Goal: Contribute content: Contribute content

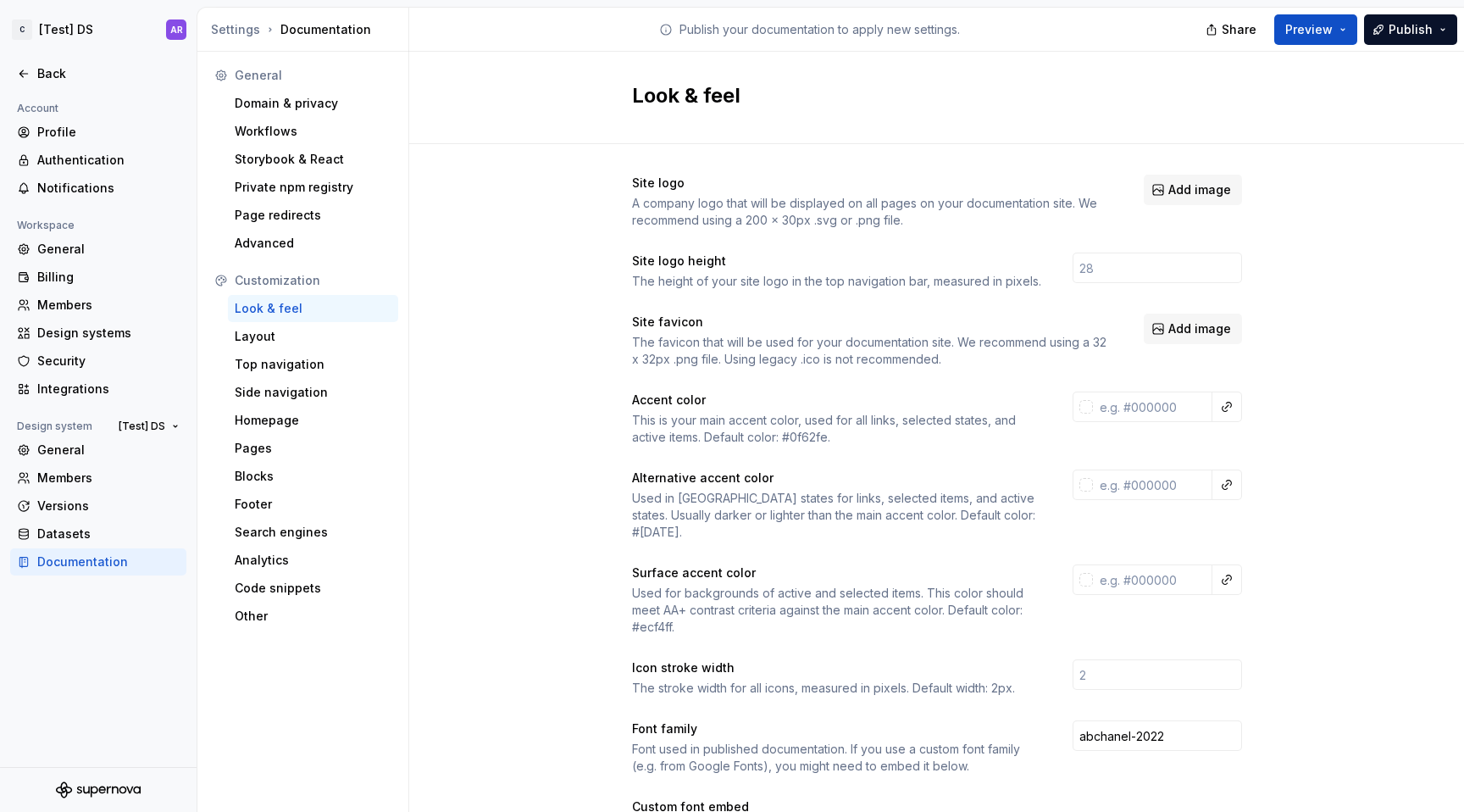
type input "#1d1d1dff"
type input "#f1f1f1ff"
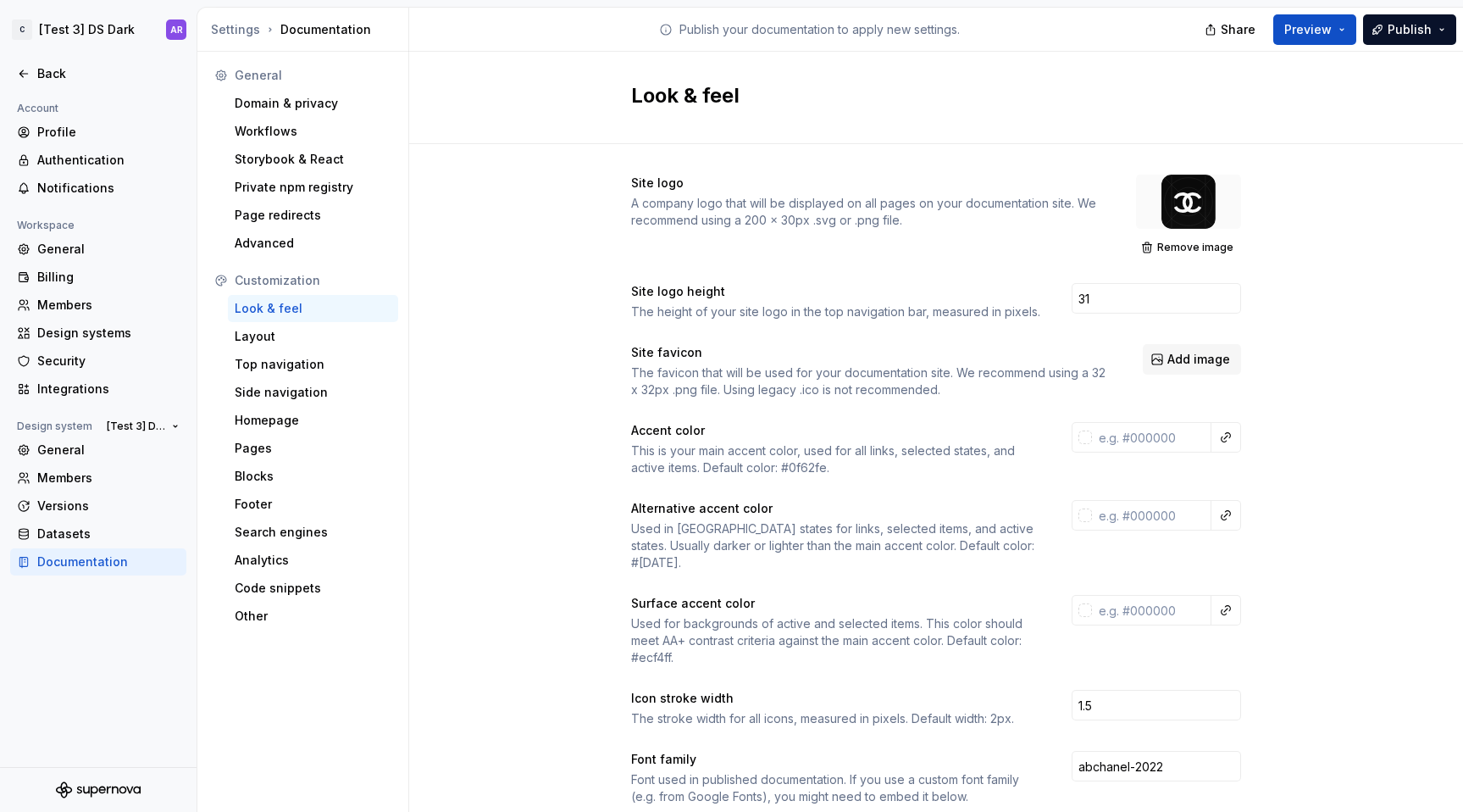
scroll to position [61, 123]
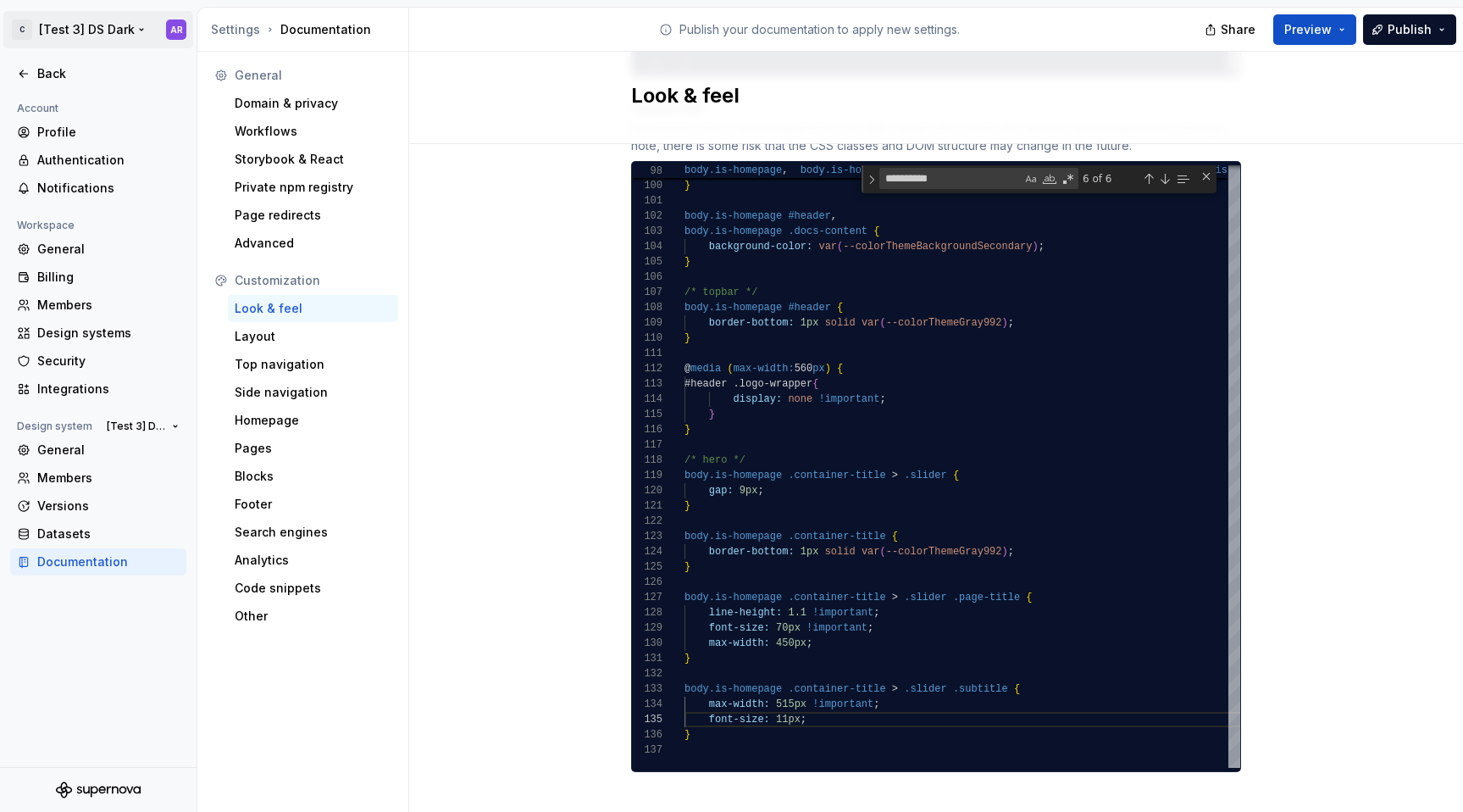
click at [120, 40] on html "C [Test 3] DS Dark AR Back Account Profile Authentication Notifications Workspa…" at bounding box center [731, 406] width 1463 height 812
click at [124, 427] on html "C [Test 3] DS Dark AR Back Account Profile Authentication Notifications Workspa…" at bounding box center [731, 406] width 1463 height 812
click at [151, 427] on span "[Test 3] DS Dark" at bounding box center [135, 426] width 59 height 14
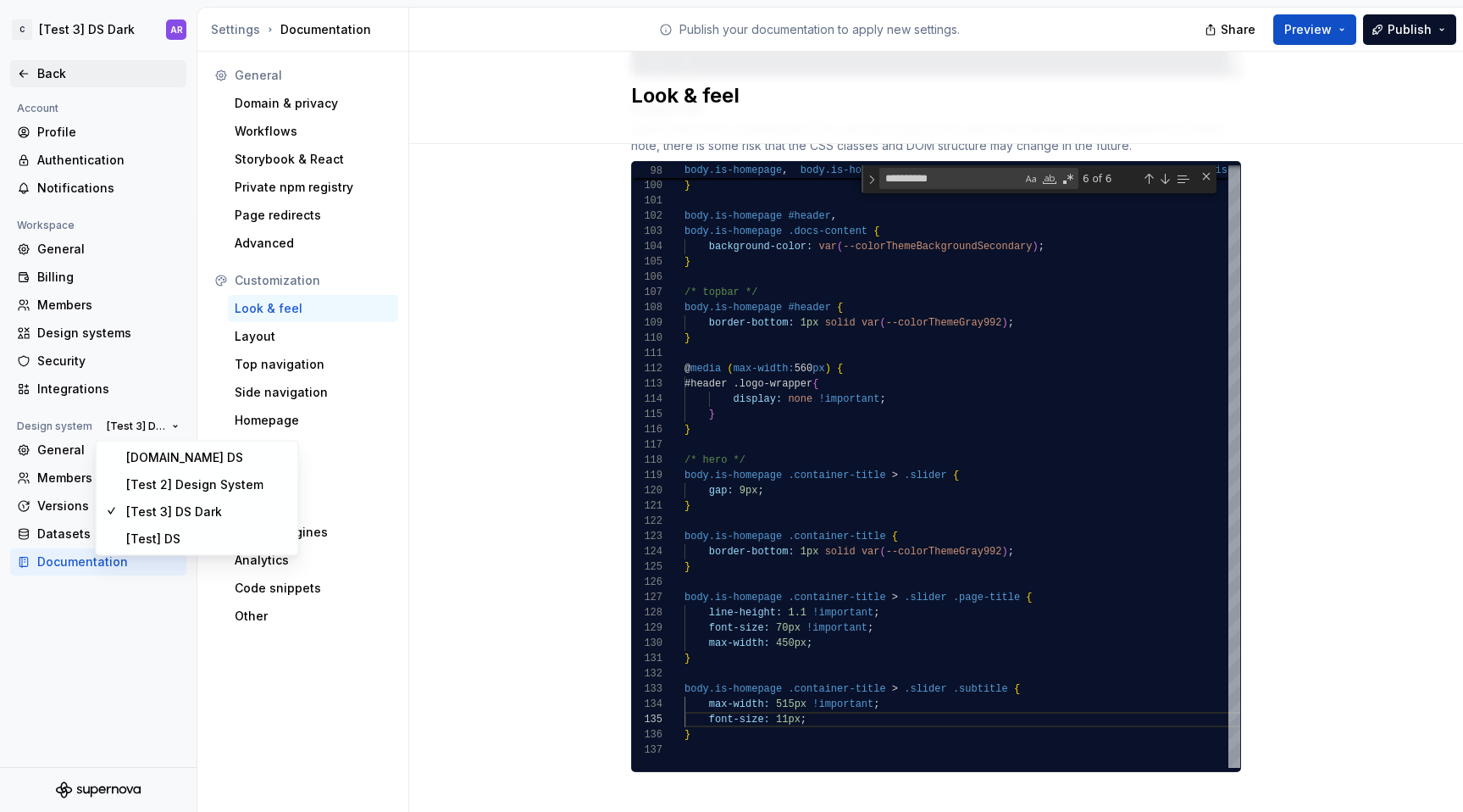
click at [55, 78] on div "Back" at bounding box center [108, 74] width 142 height 17
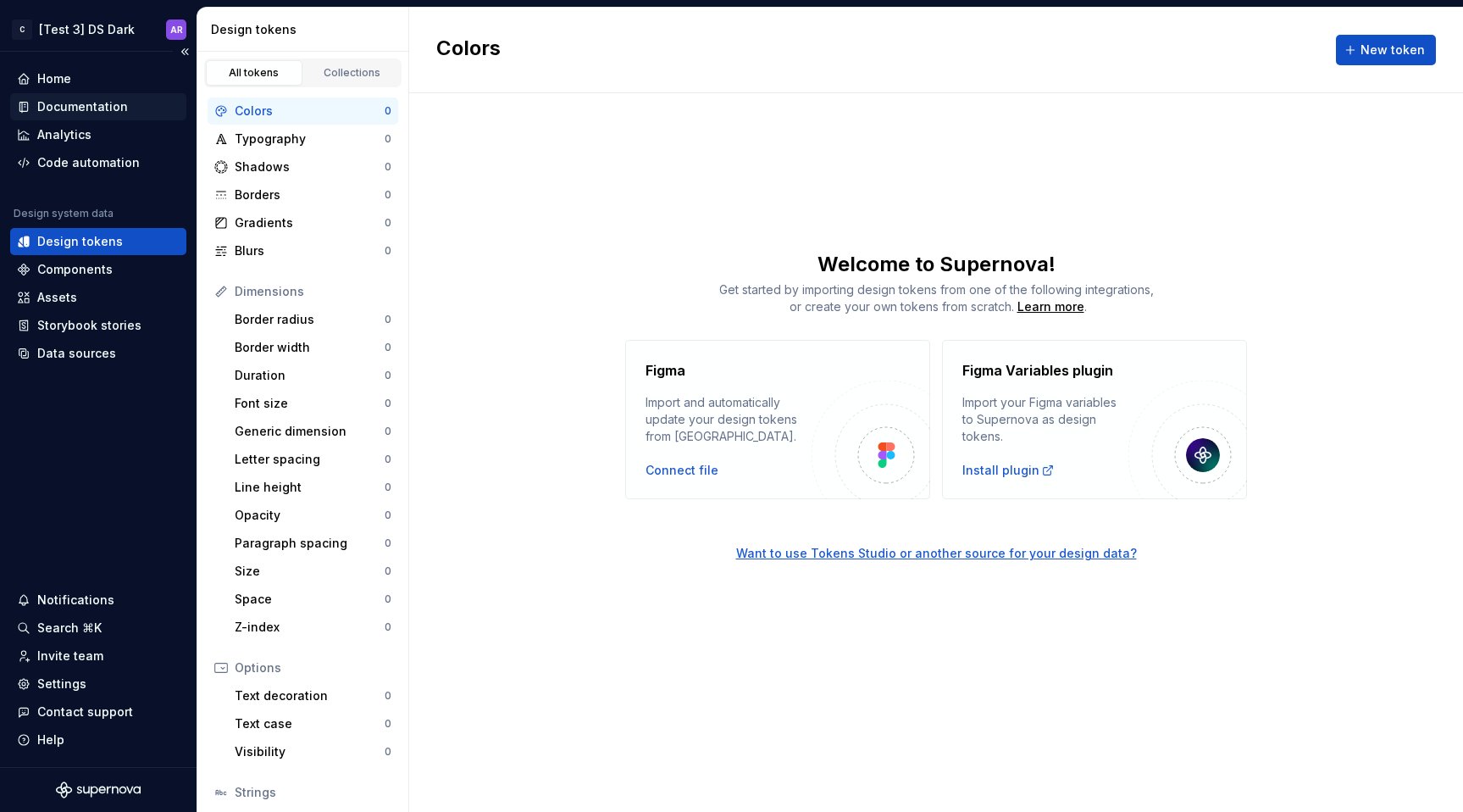
click at [96, 105] on div "Documentation" at bounding box center [82, 106] width 91 height 17
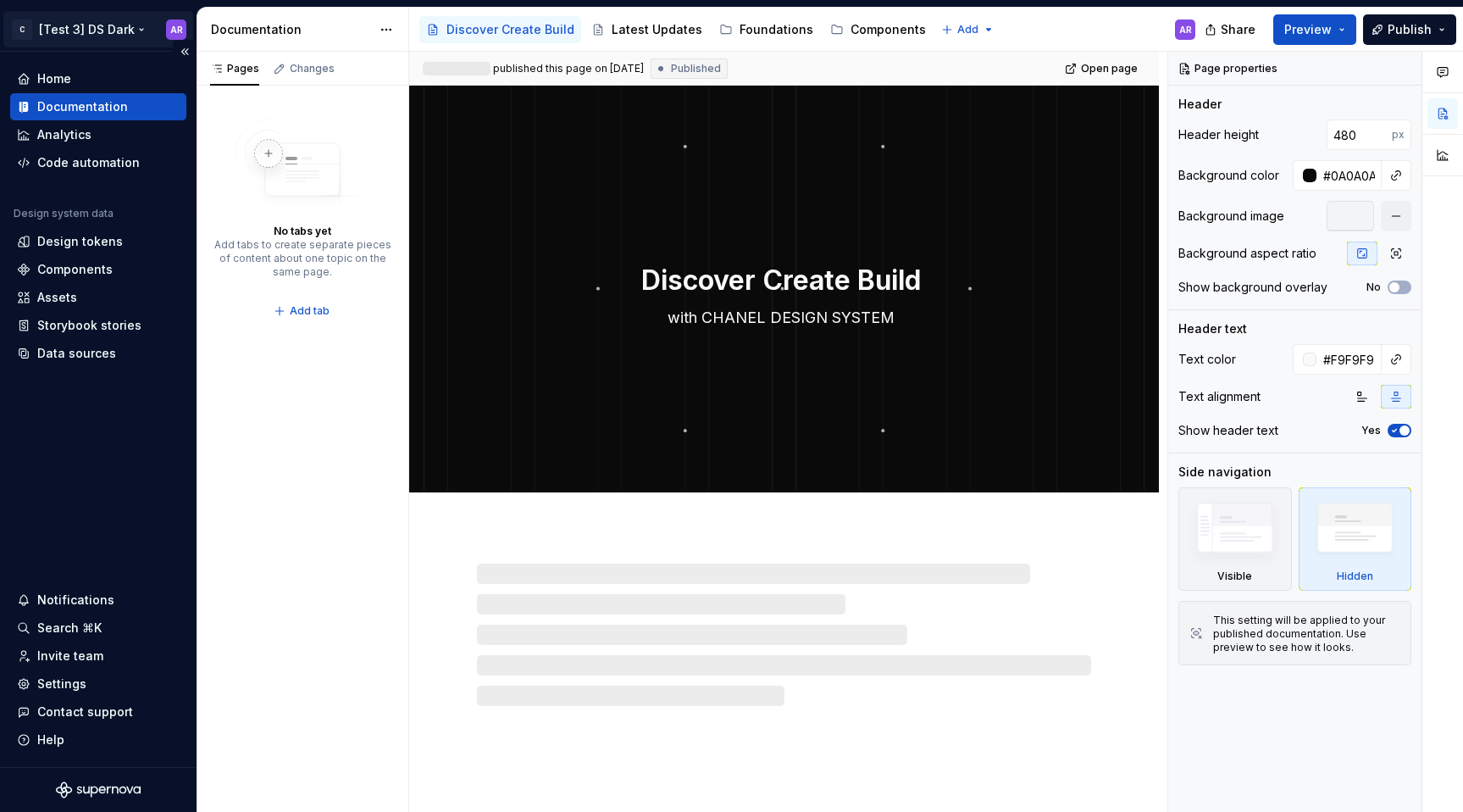
click at [136, 23] on html "C [Test 3] DS Dark AR Home Documentation Analytics Code automation Design syste…" at bounding box center [731, 406] width 1463 height 812
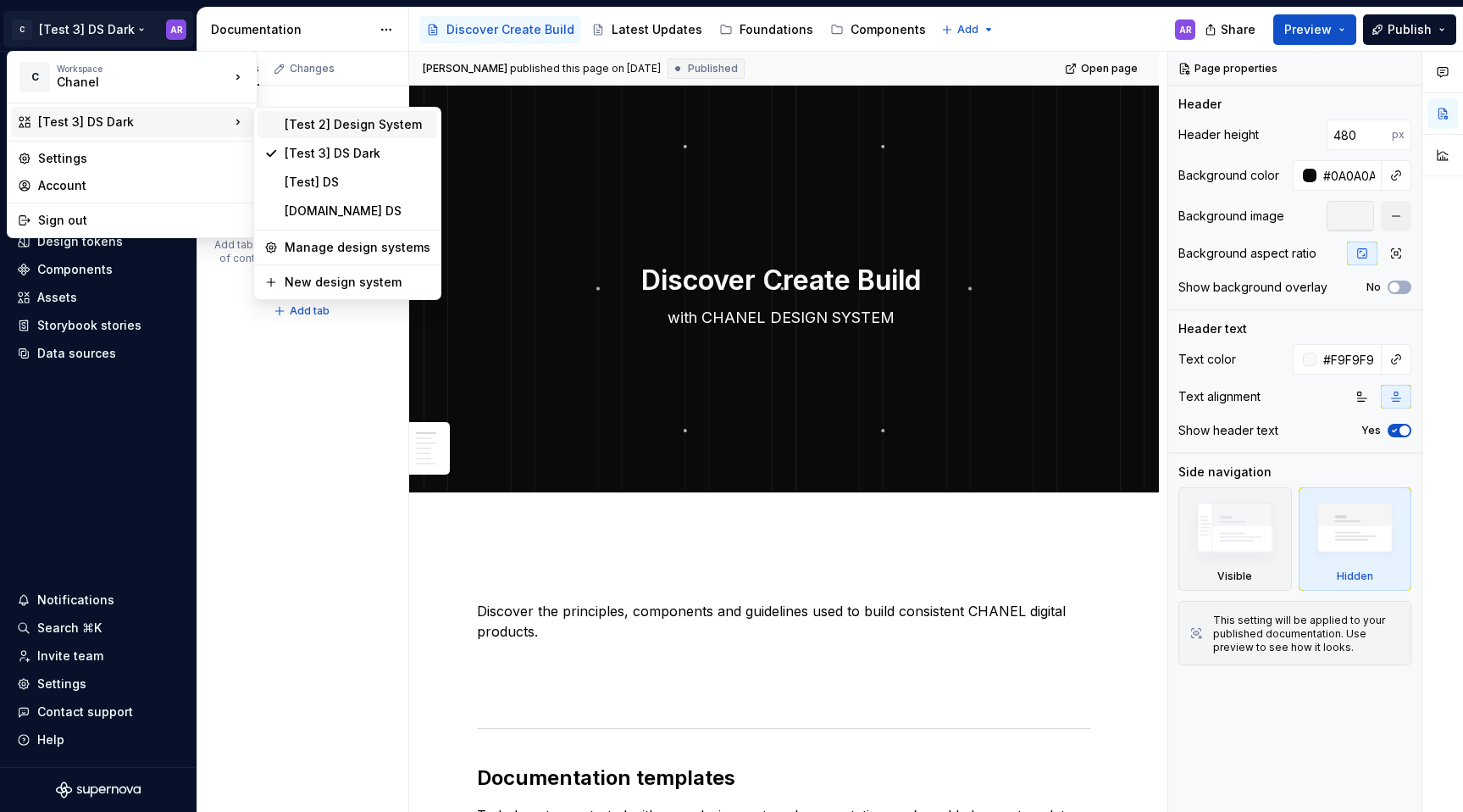
click at [368, 121] on div "[Test 2] Design System" at bounding box center [358, 124] width 146 height 17
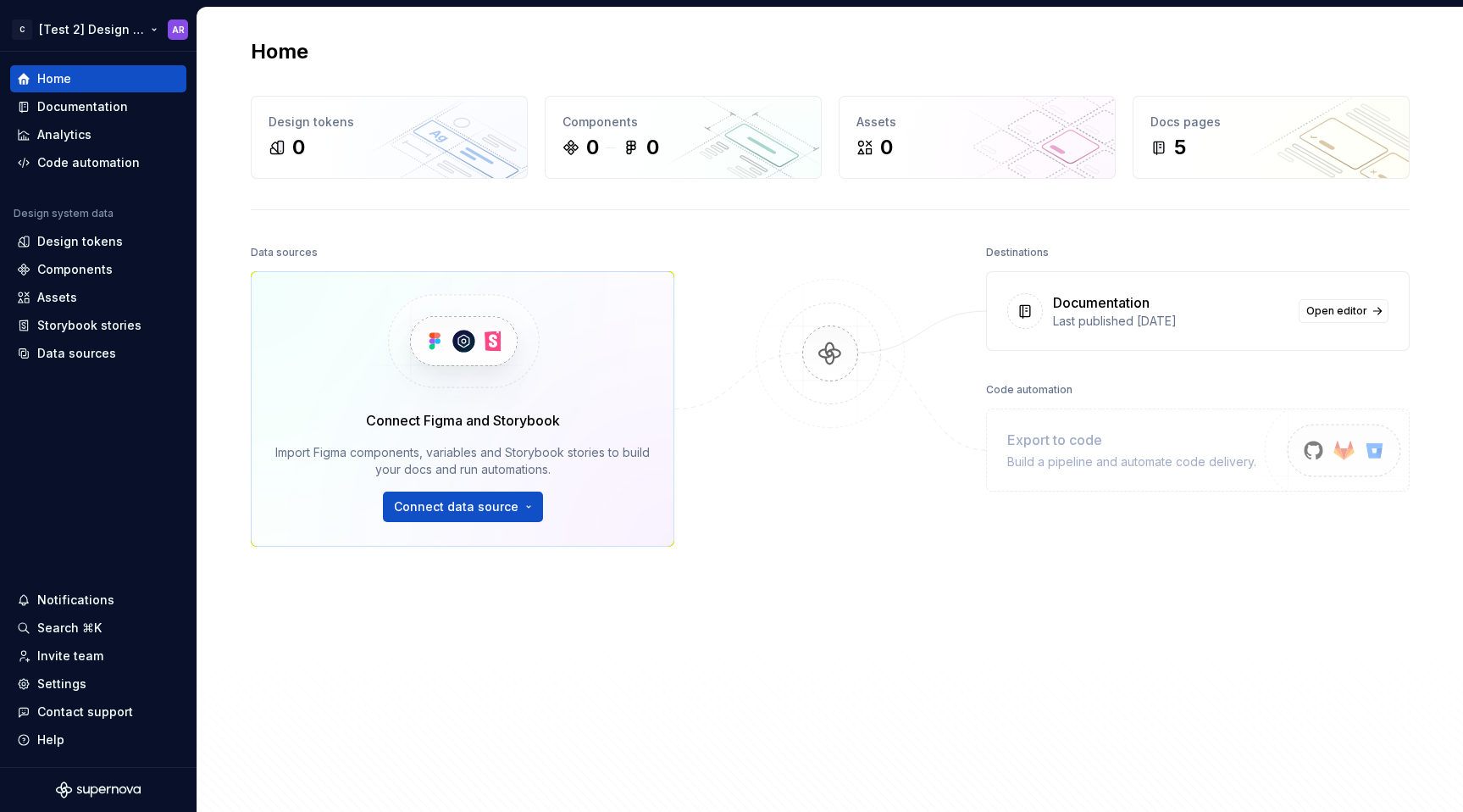
click at [142, 31] on html "C [Test 2] Design System AR Home Documentation Analytics Code automation Design…" at bounding box center [731, 406] width 1463 height 812
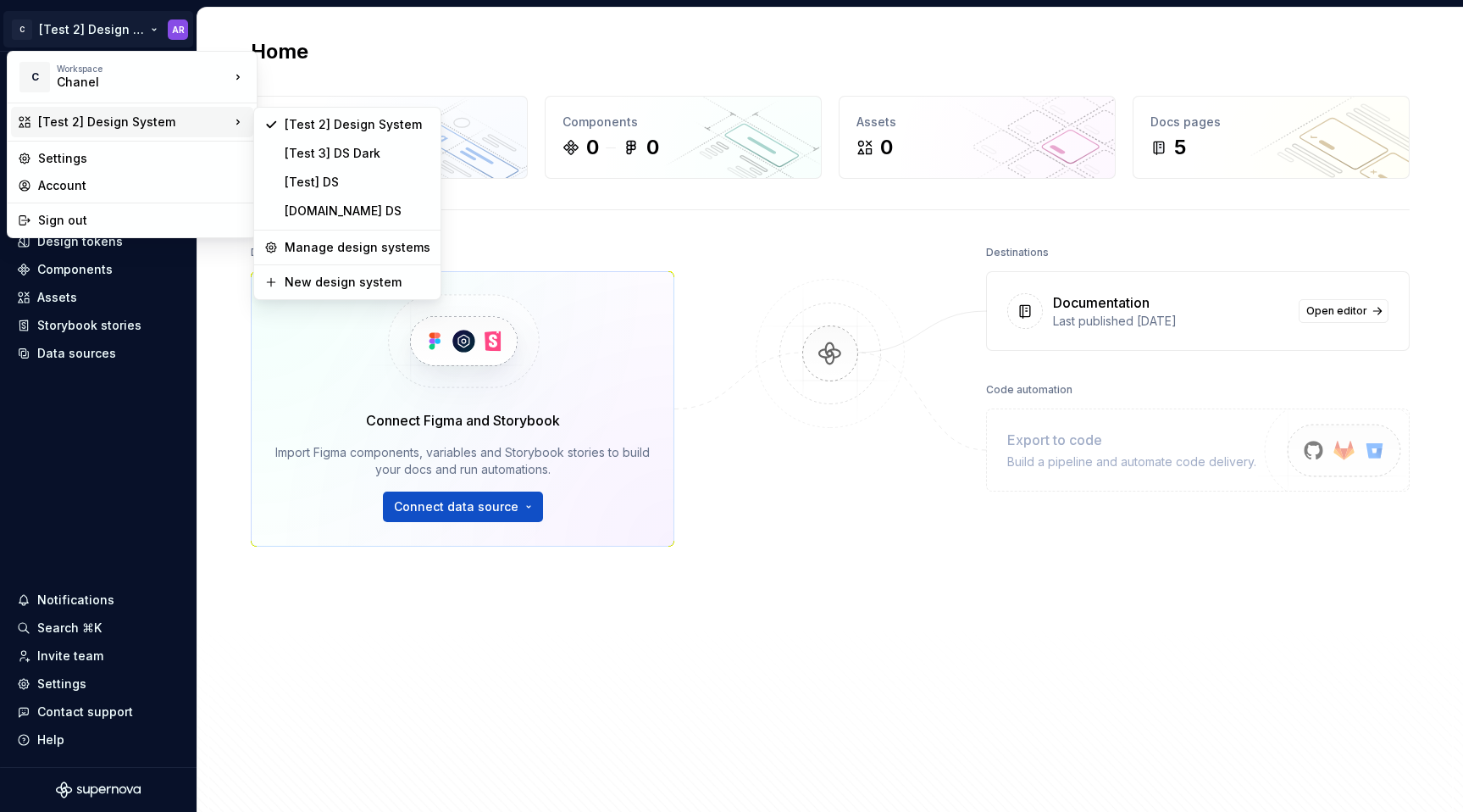
click at [714, 240] on html "C [Test 2] Design System AR Home Documentation Analytics Code automation Design…" at bounding box center [731, 406] width 1463 height 812
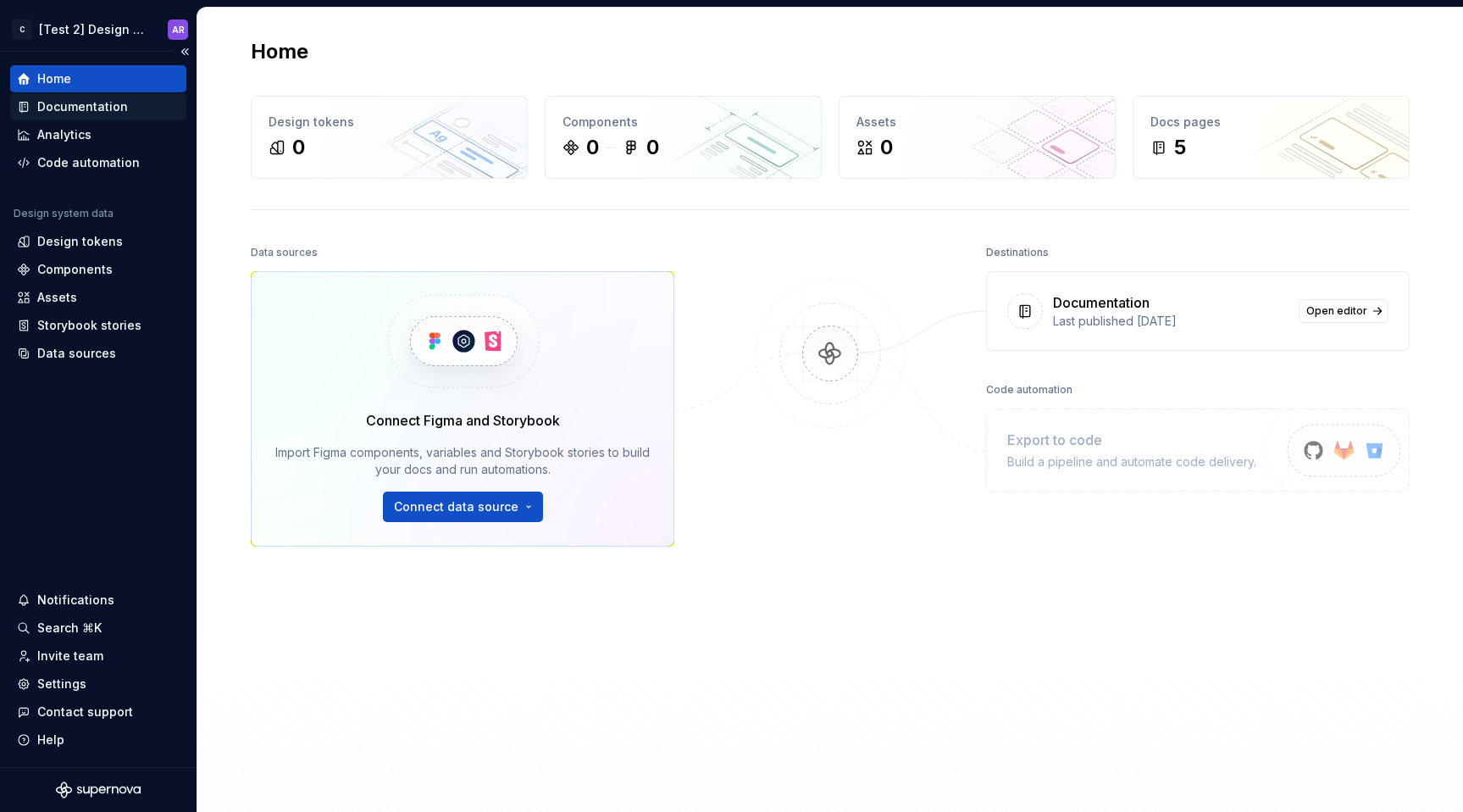
click at [122, 103] on div "Documentation" at bounding box center [82, 106] width 91 height 17
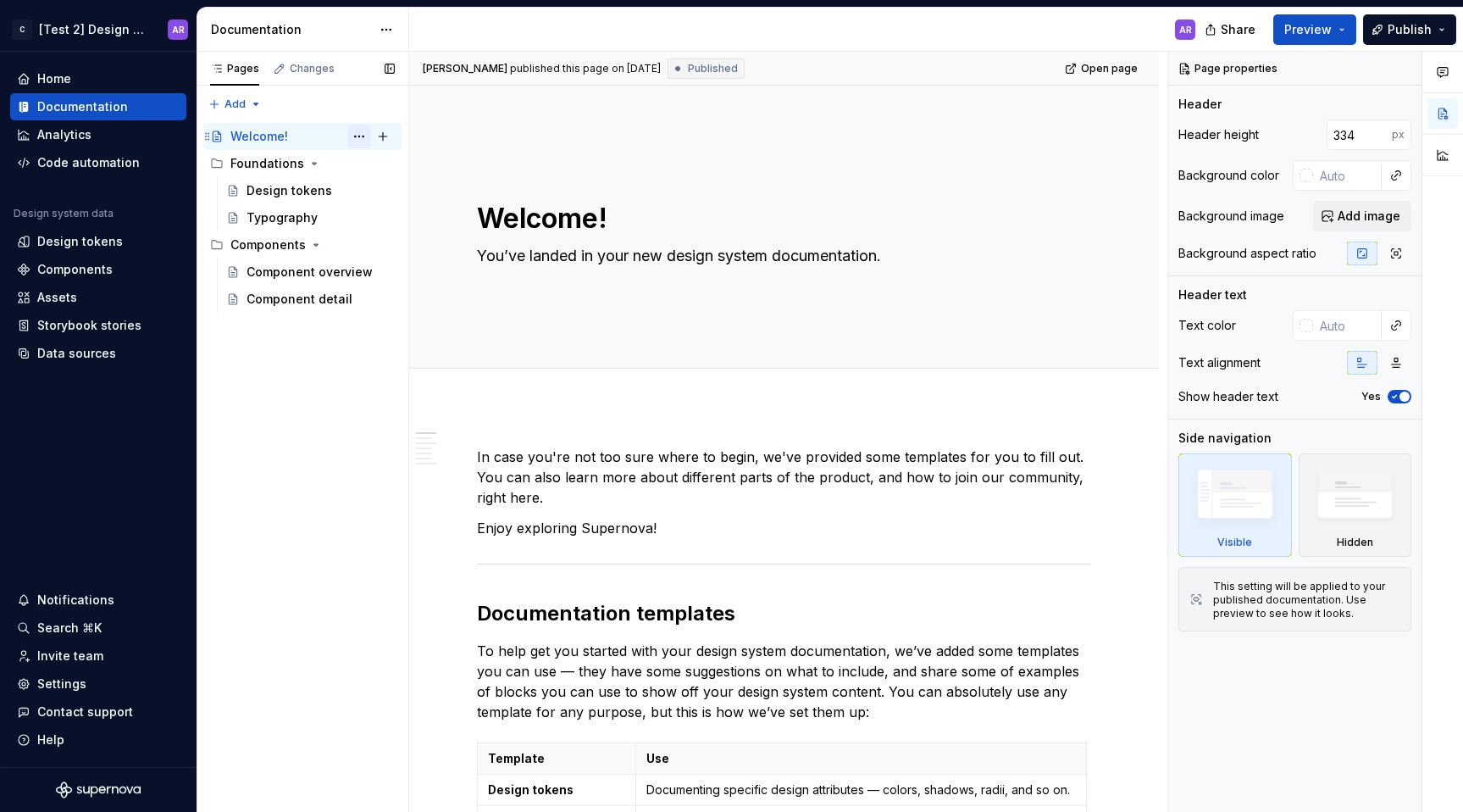
click at [363, 136] on button "Page tree" at bounding box center [359, 135] width 23 height 23
type textarea "*"
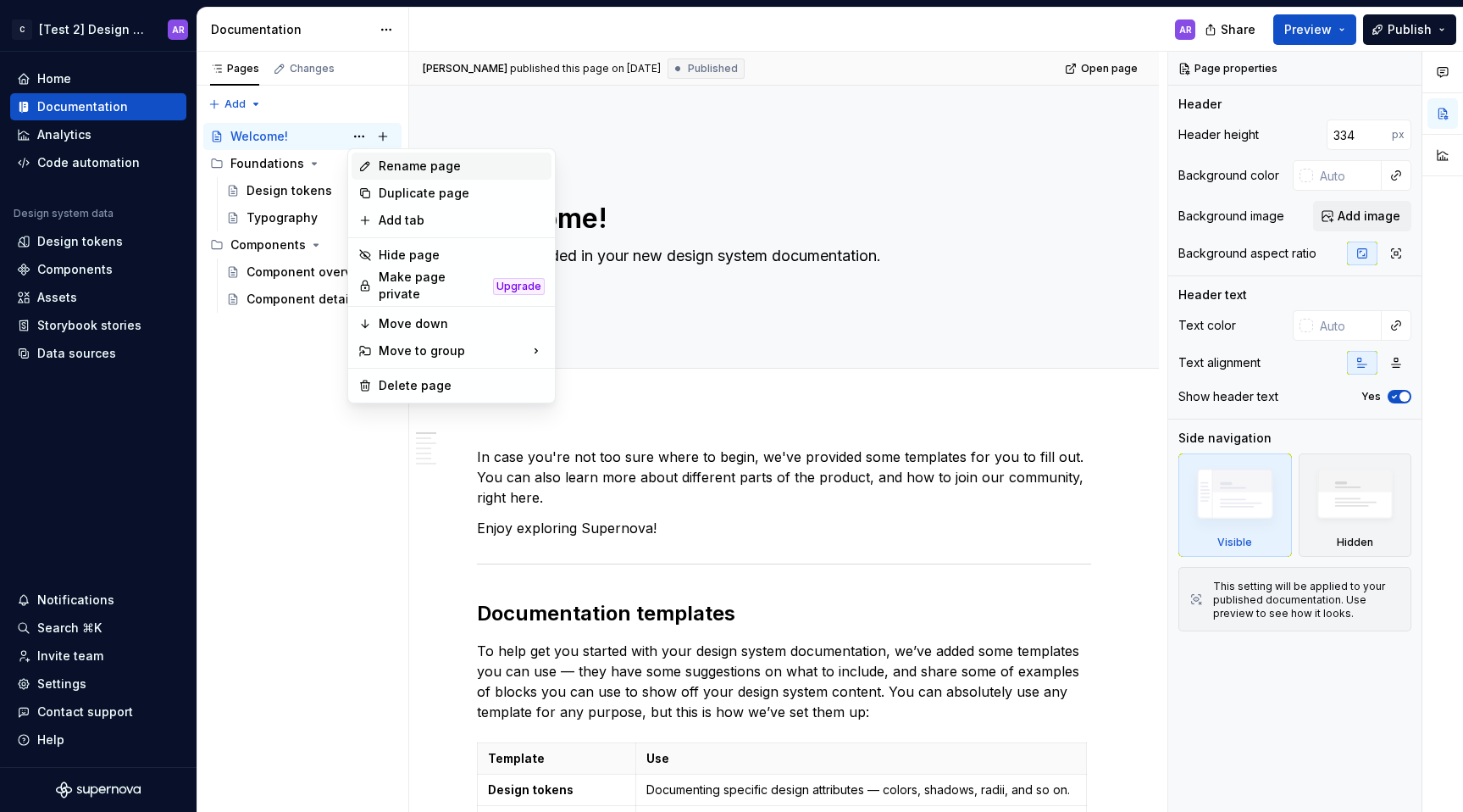
click at [405, 161] on div "Rename page" at bounding box center [462, 166] width 166 height 17
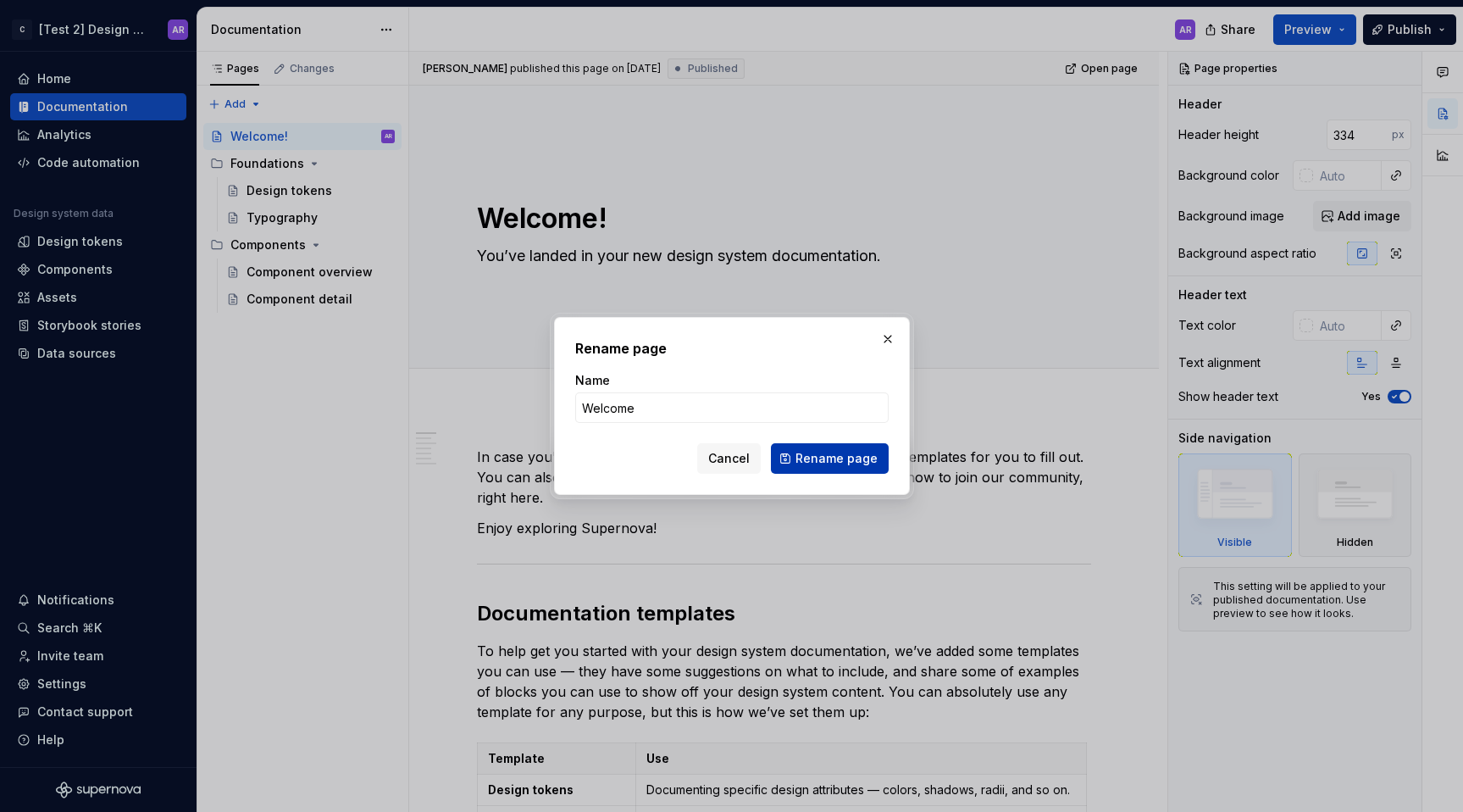
type input "Welcome"
click at [815, 462] on span "Rename page" at bounding box center [837, 458] width 82 height 17
type textarea "*"
type textarea "Welcome"
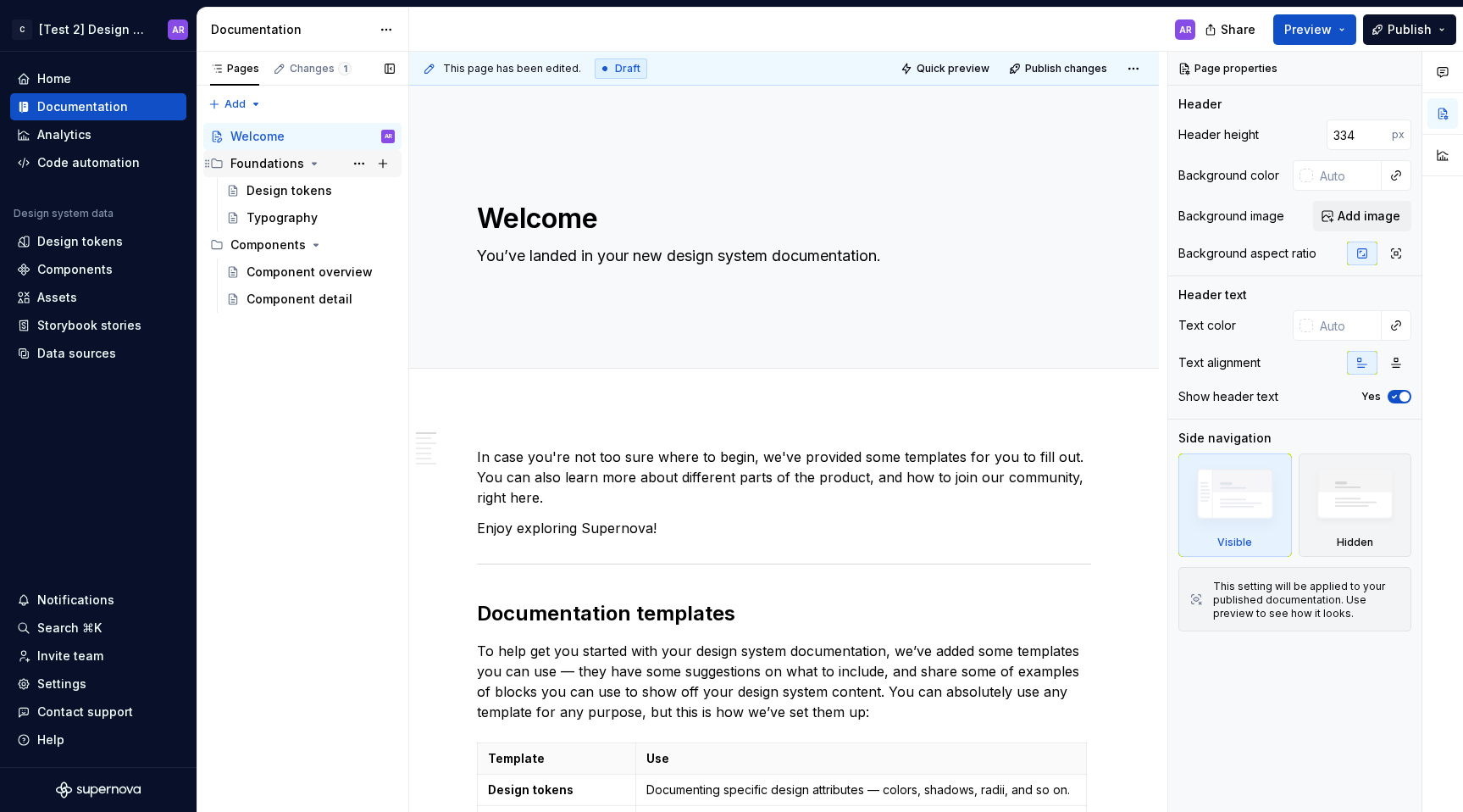
click at [282, 168] on div "Foundations" at bounding box center [267, 163] width 74 height 17
click at [353, 166] on button "Page tree" at bounding box center [359, 162] width 23 height 23
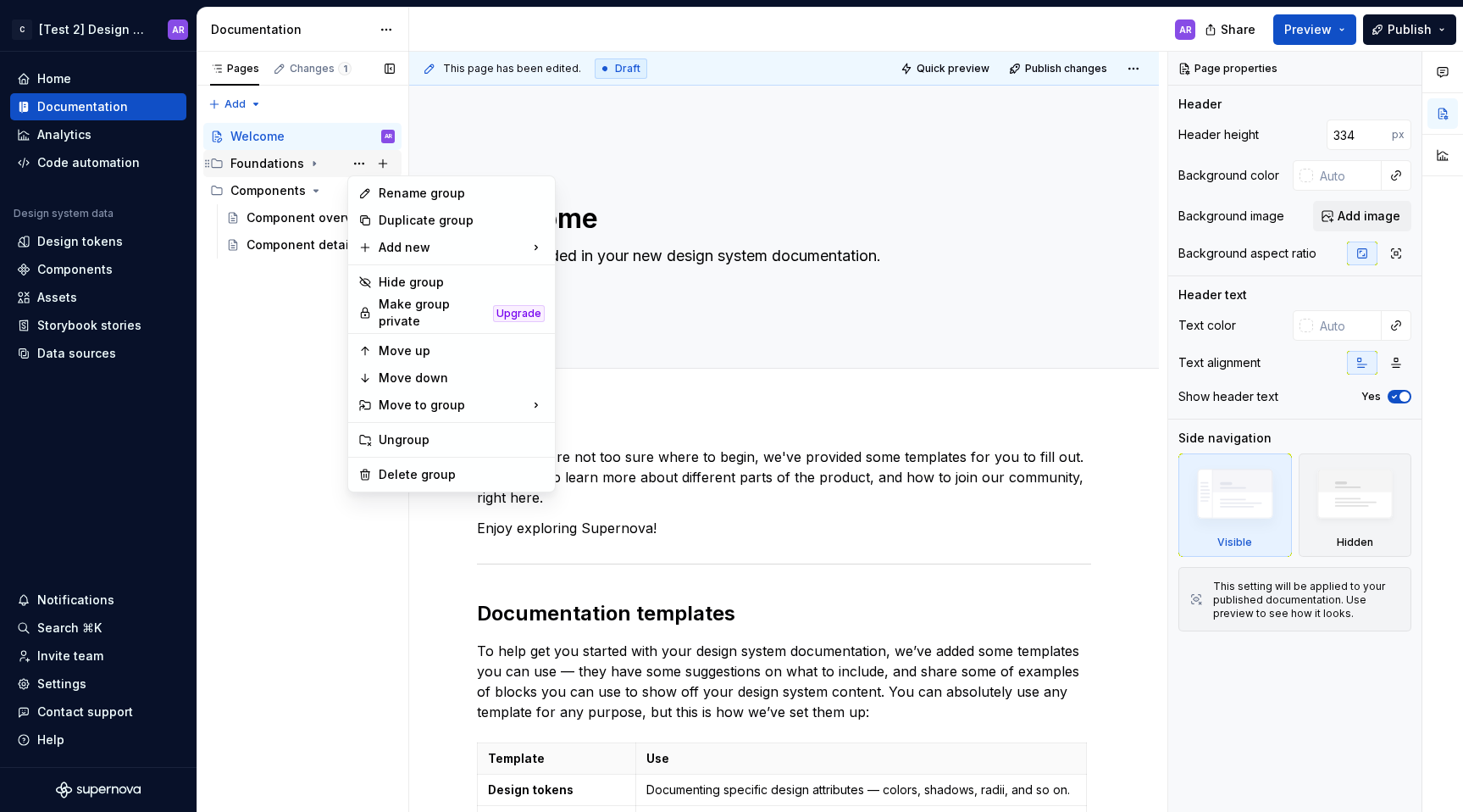
click at [356, 163] on div "Pages Changes 1 Add Accessibility guide for tree Page tree. Navigate the tree w…" at bounding box center [302, 431] width 212 height 761
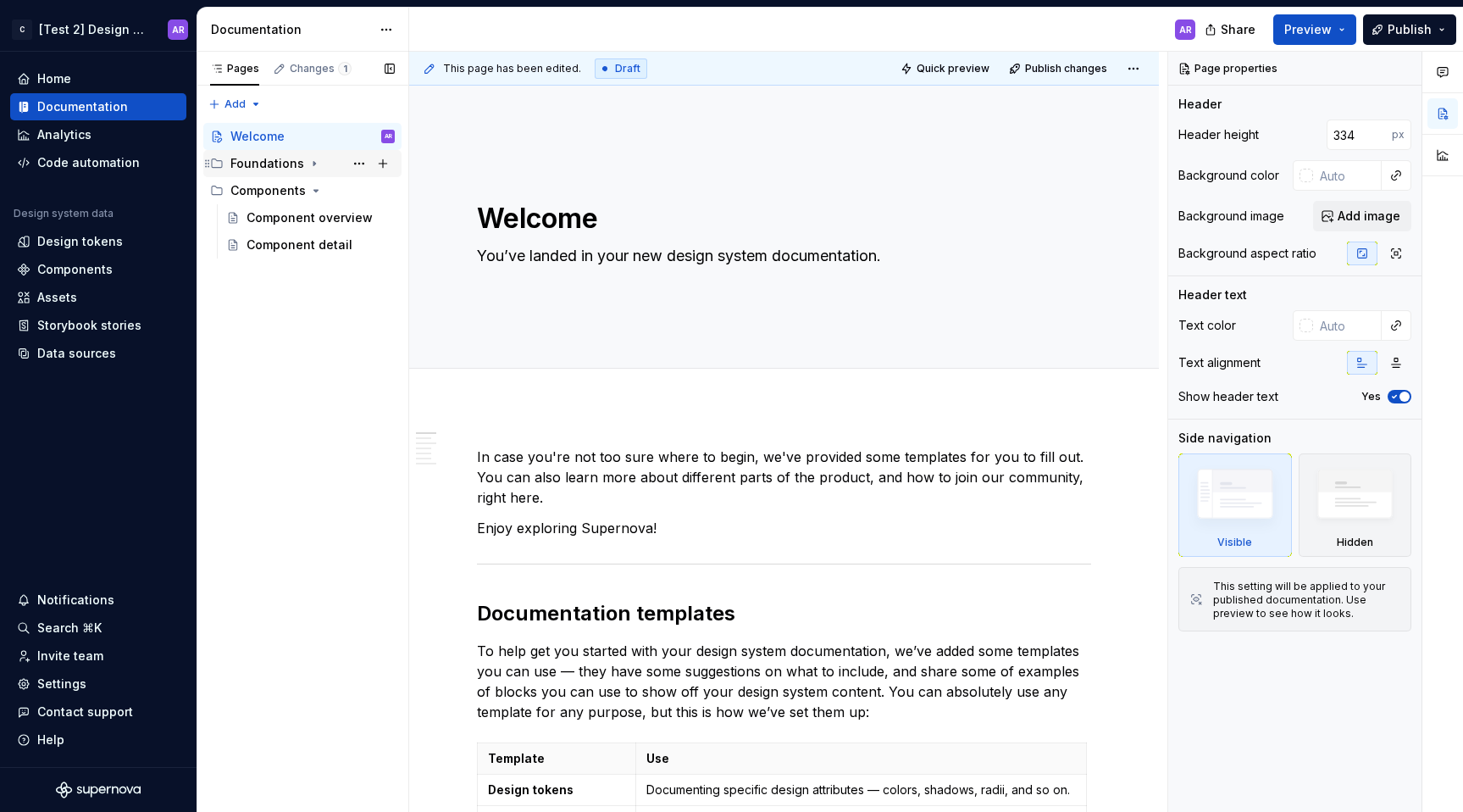
click at [313, 162] on icon "Page tree" at bounding box center [314, 163] width 14 height 14
click at [313, 162] on icon "Page tree" at bounding box center [315, 163] width 5 height 2
click at [381, 170] on button "Page tree" at bounding box center [383, 162] width 23 height 23
type textarea "*"
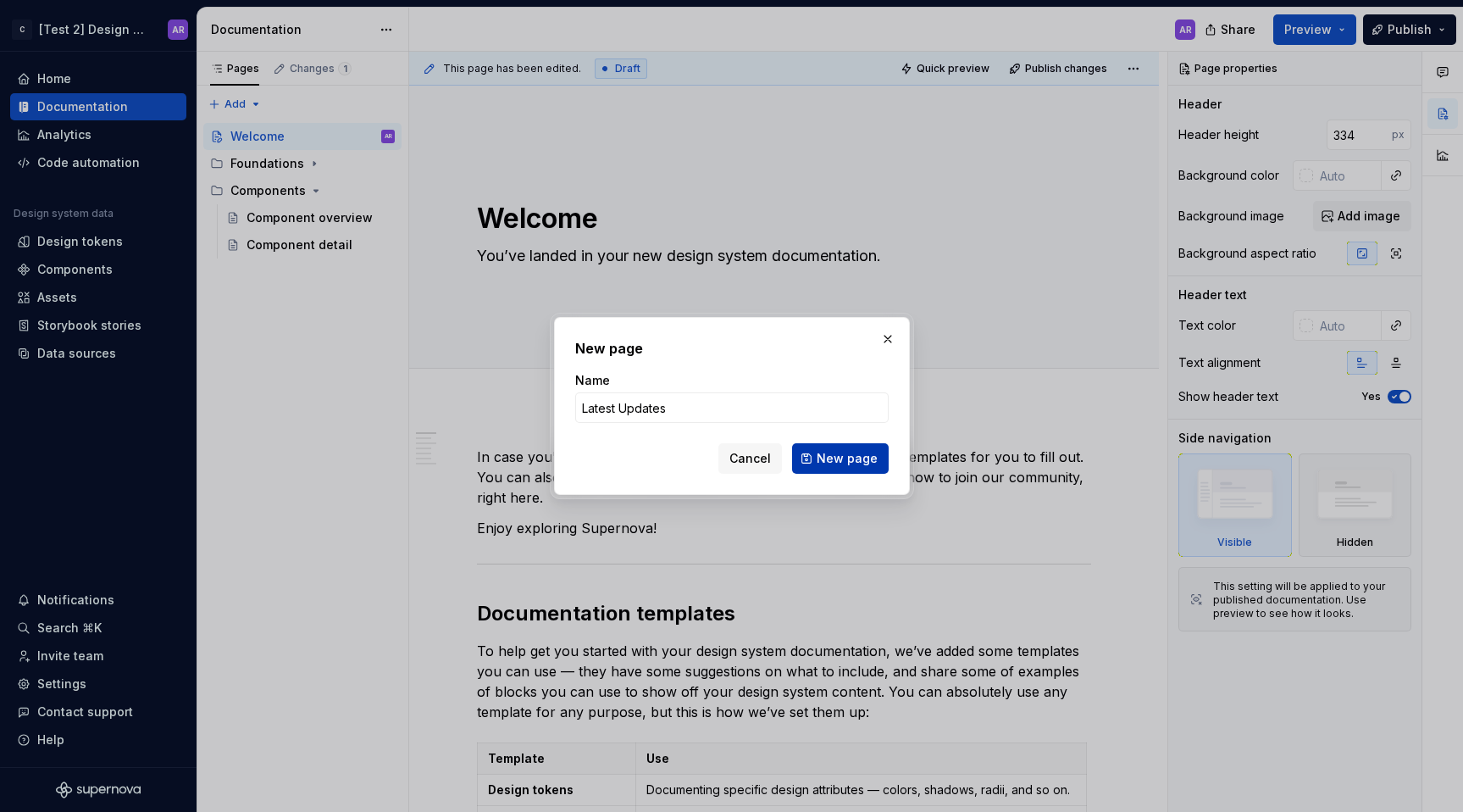
type input "Latest Updates"
click at [858, 463] on span "New page" at bounding box center [847, 458] width 61 height 17
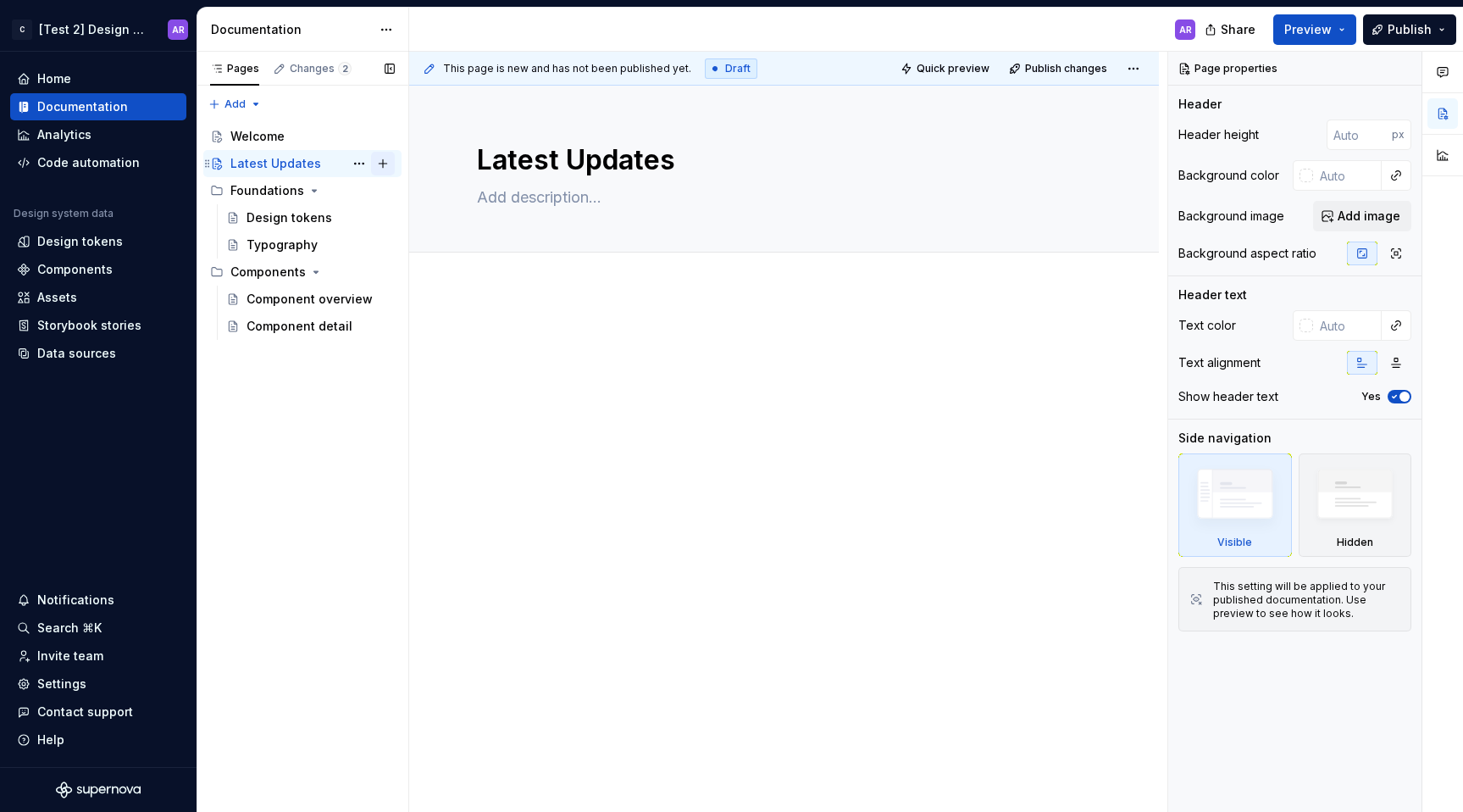
click at [385, 164] on button "Page tree" at bounding box center [383, 162] width 23 height 23
click at [260, 96] on div "Pages Changes 2 Add Accessibility guide for tree Page tree. Navigate the tree w…" at bounding box center [302, 431] width 212 height 761
click at [391, 163] on button "Page tree" at bounding box center [383, 162] width 23 height 23
type textarea "*"
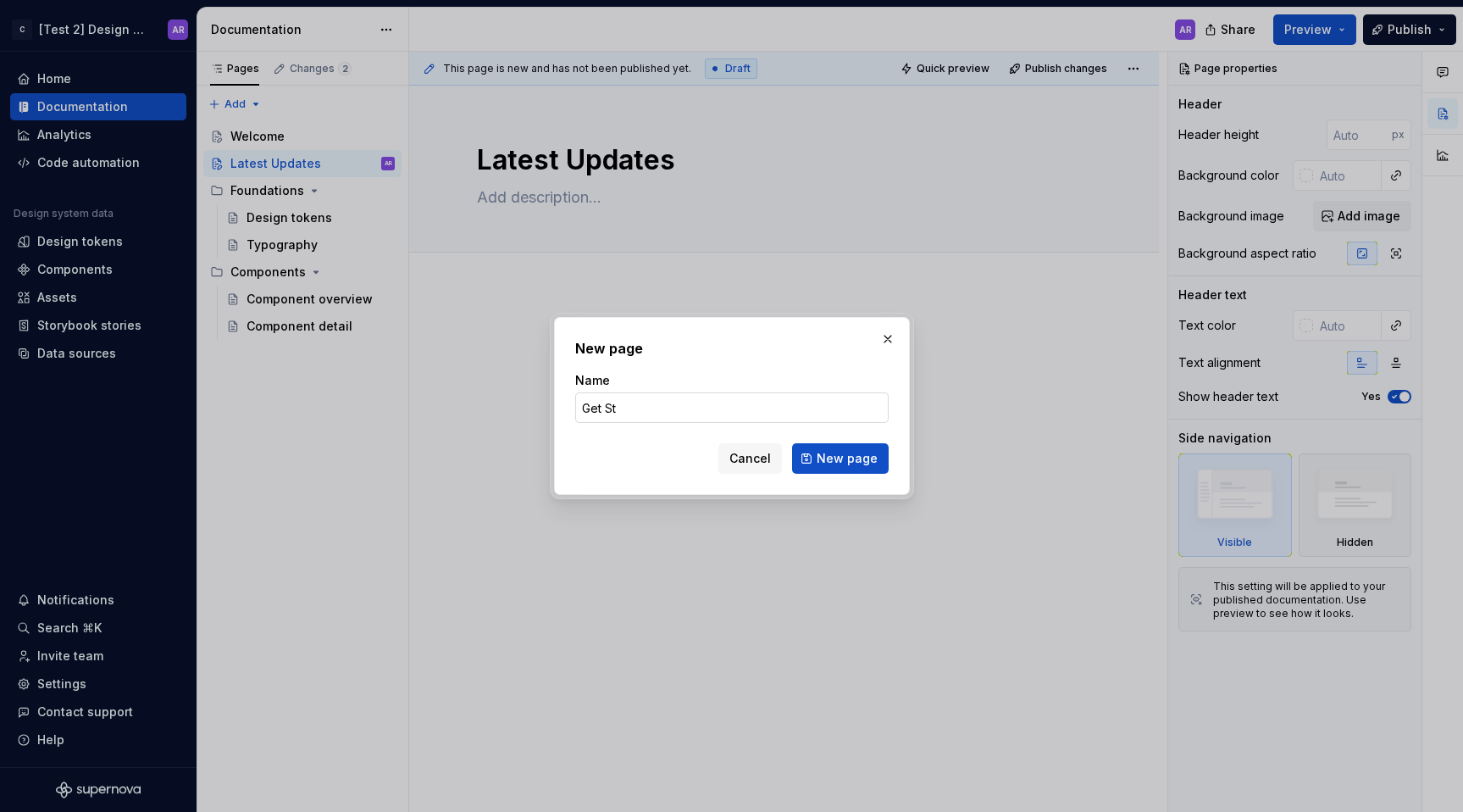
type input "Get Sta"
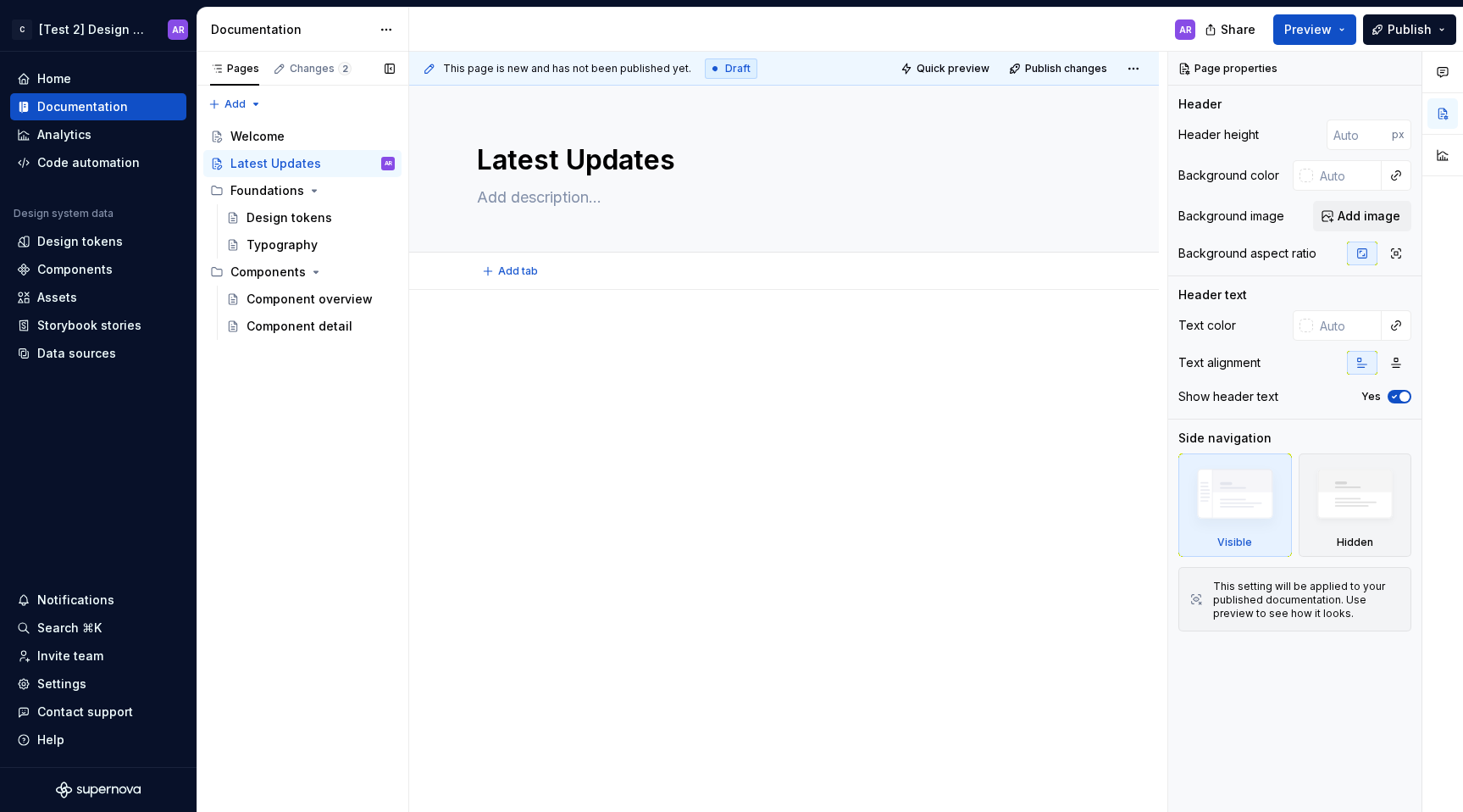
type textarea "*"
click at [243, 106] on div "Pages Changes 2 Add Accessibility guide for tree Page tree. Navigate the tree w…" at bounding box center [302, 431] width 212 height 761
click at [281, 161] on div "New group" at bounding box center [289, 164] width 110 height 17
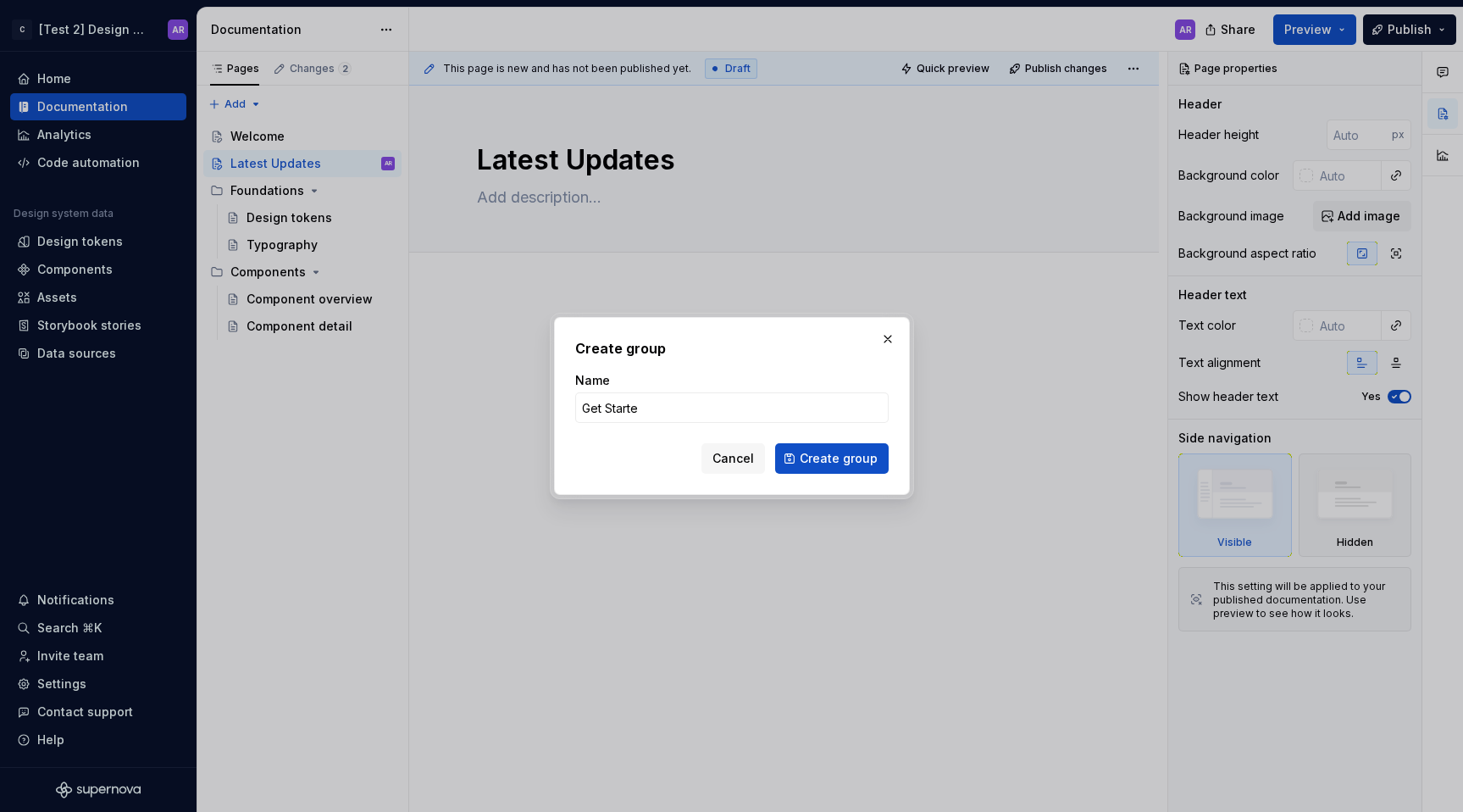
type input "Get Started"
type textarea "*"
type input "Get Started"
click at [840, 469] on button "Create group" at bounding box center [832, 458] width 114 height 31
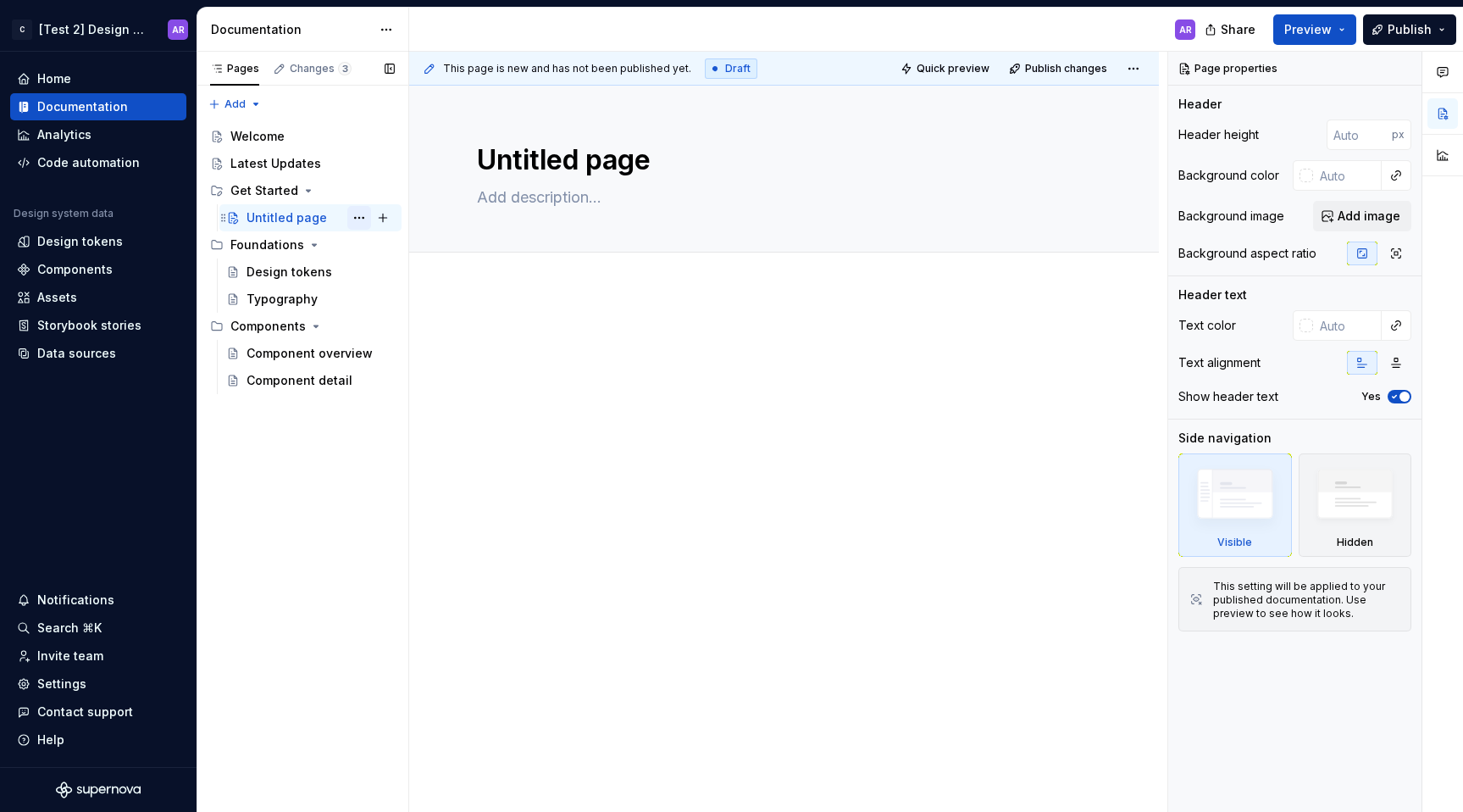
click at [352, 218] on button "Page tree" at bounding box center [359, 217] width 23 height 23
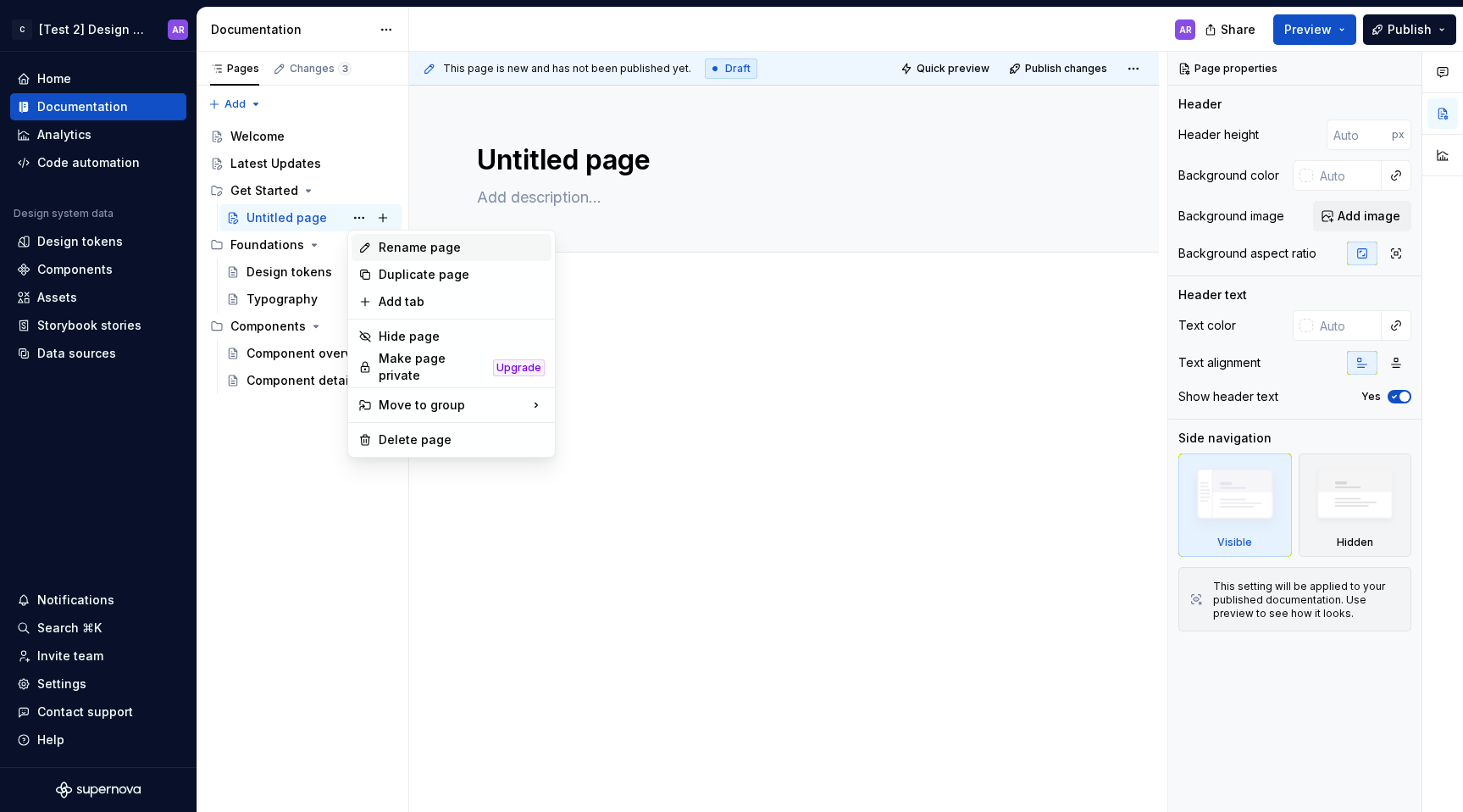
type textarea "*"
click at [405, 247] on div "Rename page" at bounding box center [462, 247] width 166 height 17
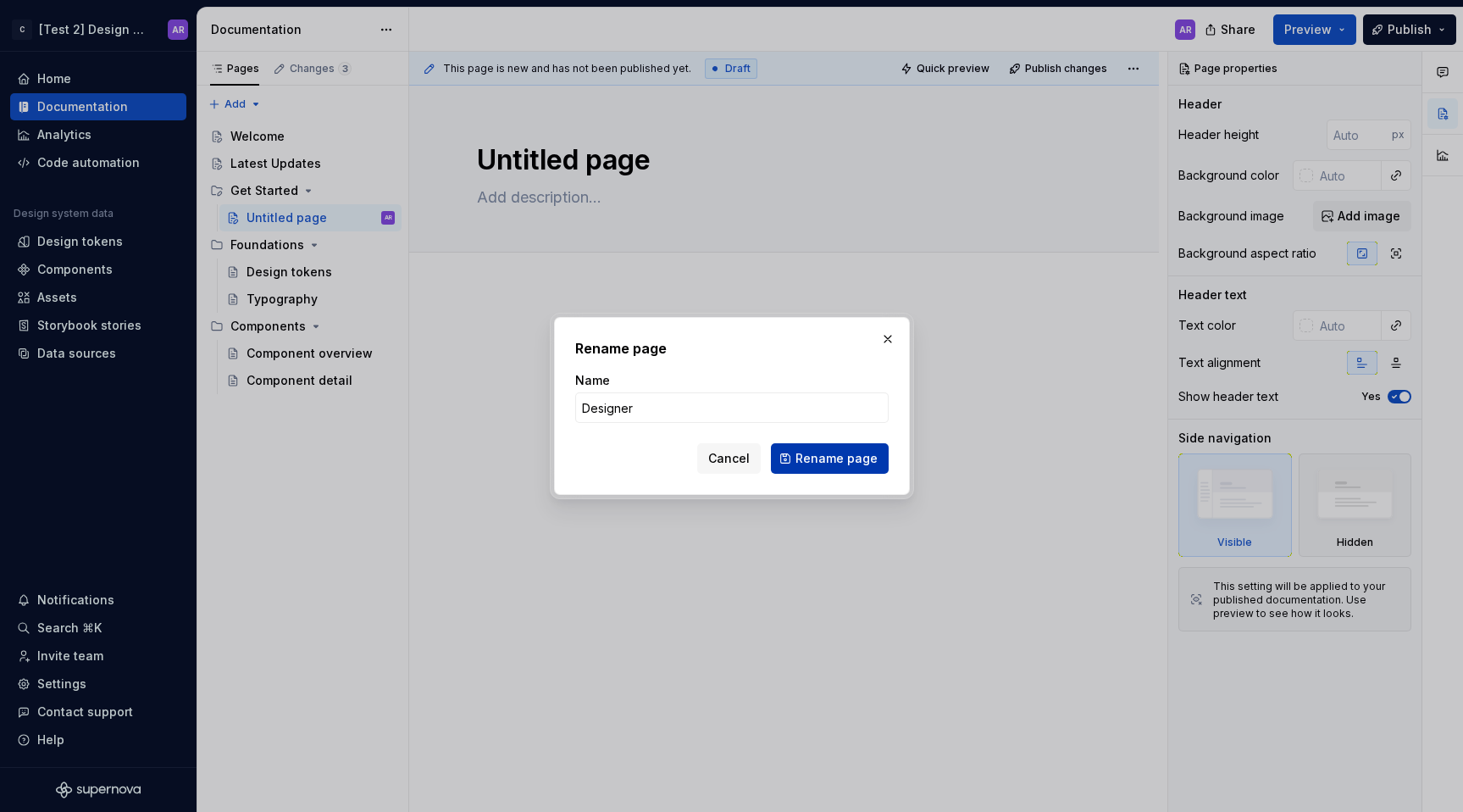
type input "Designer"
click at [839, 467] on button "Rename page" at bounding box center [830, 458] width 118 height 31
type textarea "*"
type textarea "Designer"
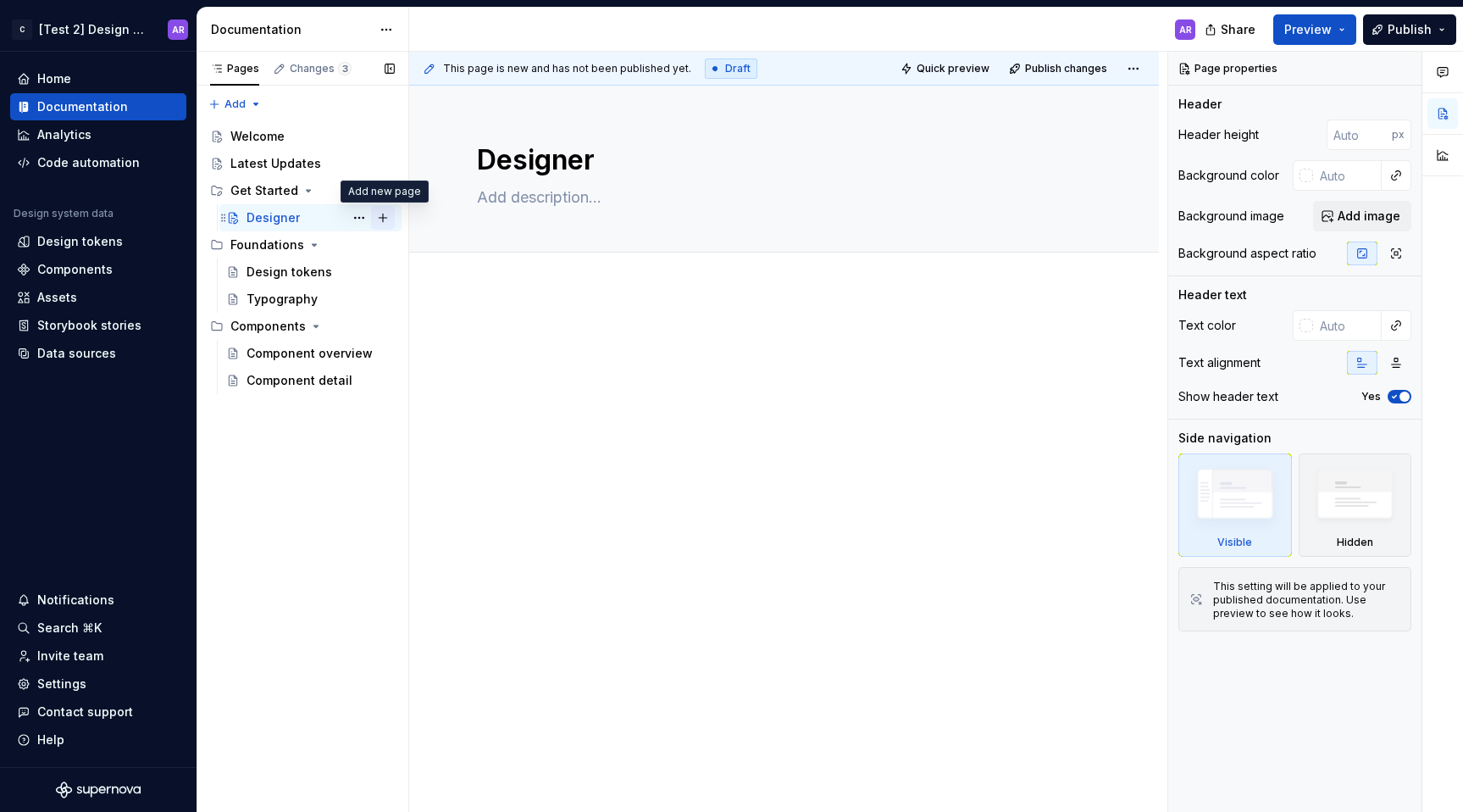
click at [387, 219] on button "Page tree" at bounding box center [383, 217] width 23 height 23
type textarea "*"
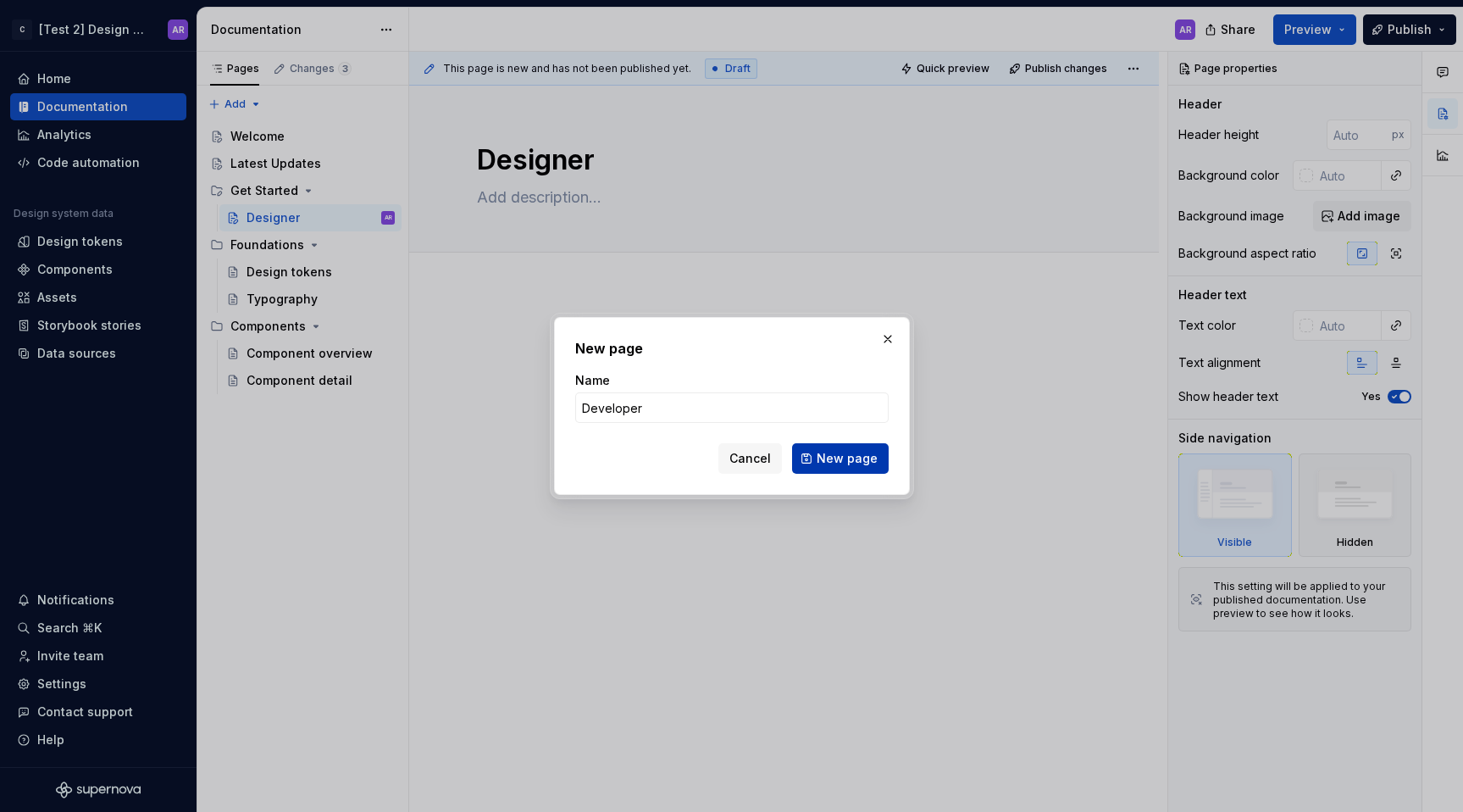
type input "Developer"
click at [874, 464] on span "New page" at bounding box center [847, 458] width 61 height 17
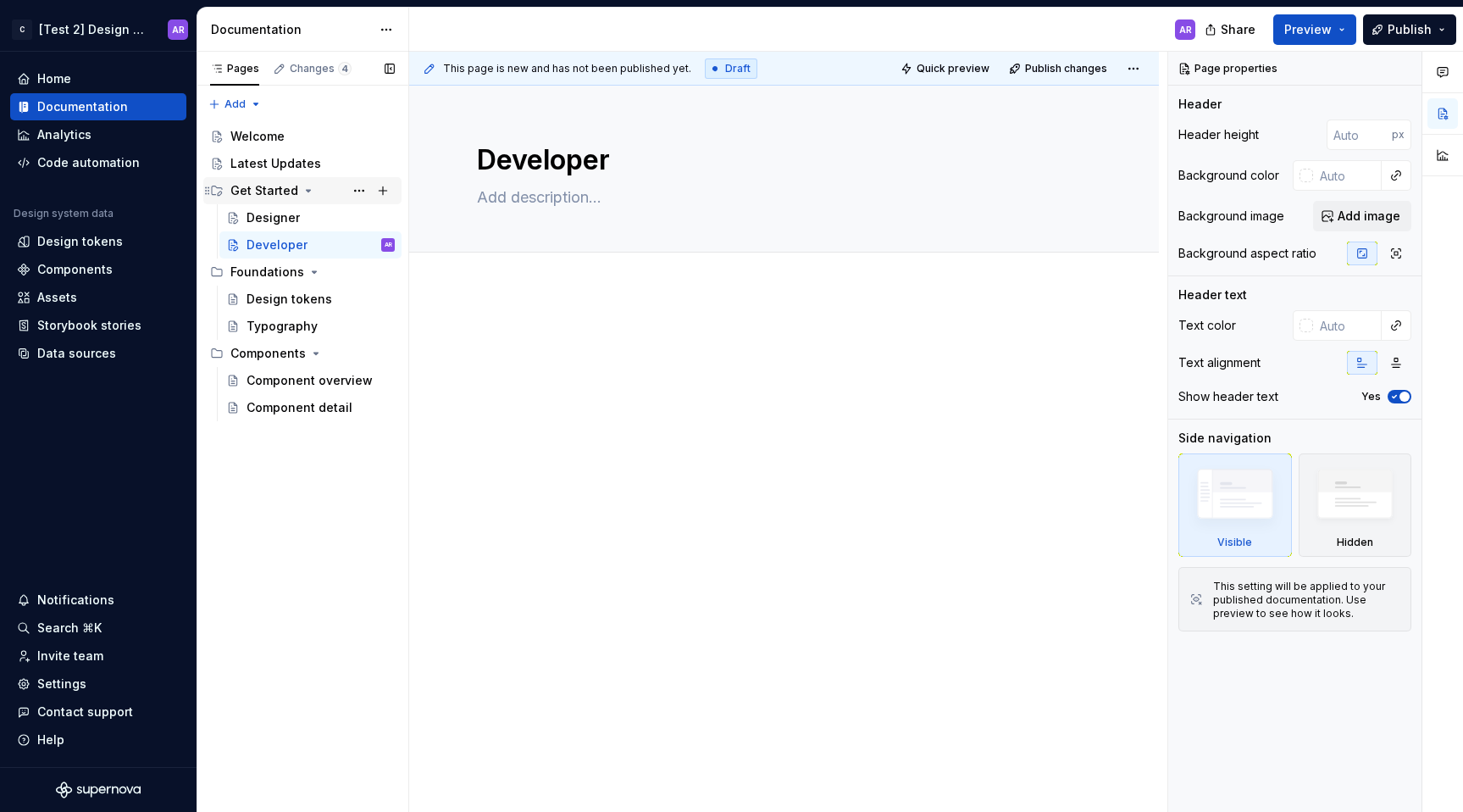
click at [309, 194] on icon "Page tree" at bounding box center [308, 190] width 14 height 14
click at [1380, 30] on button "Publish" at bounding box center [1410, 29] width 93 height 31
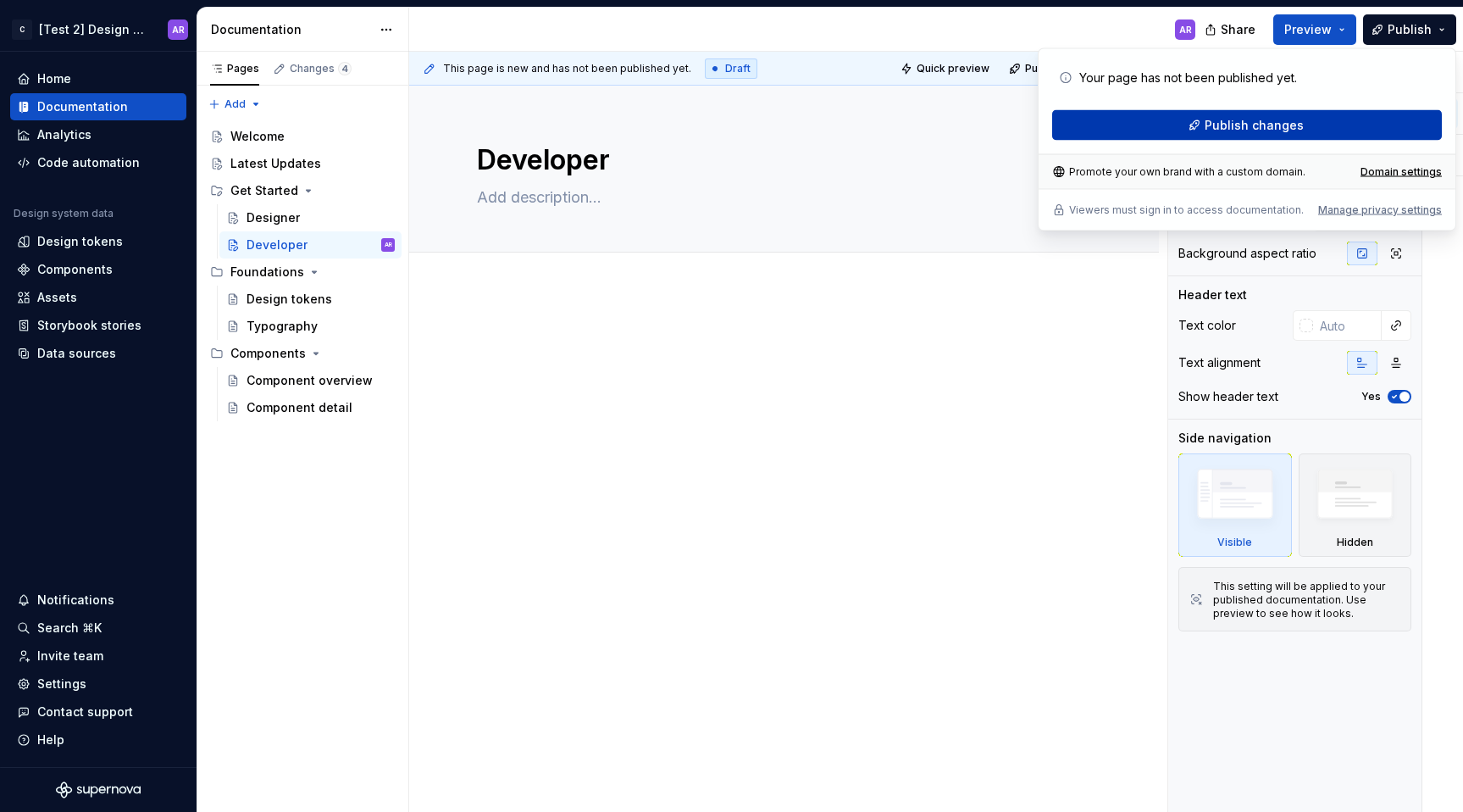
click at [1275, 117] on span "Publish changes" at bounding box center [1255, 125] width 99 height 17
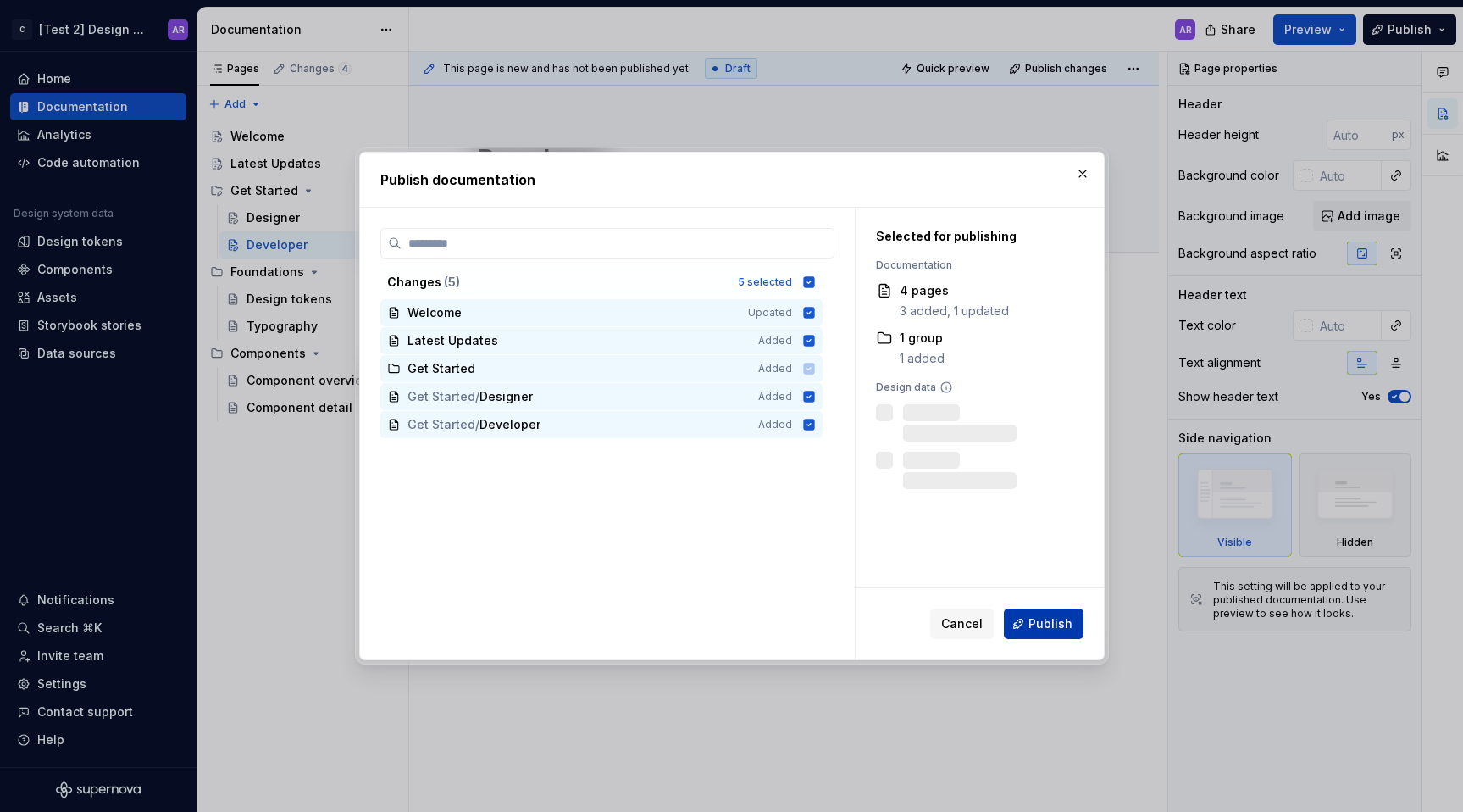
click at [1058, 620] on span "Publish" at bounding box center [1050, 623] width 44 height 17
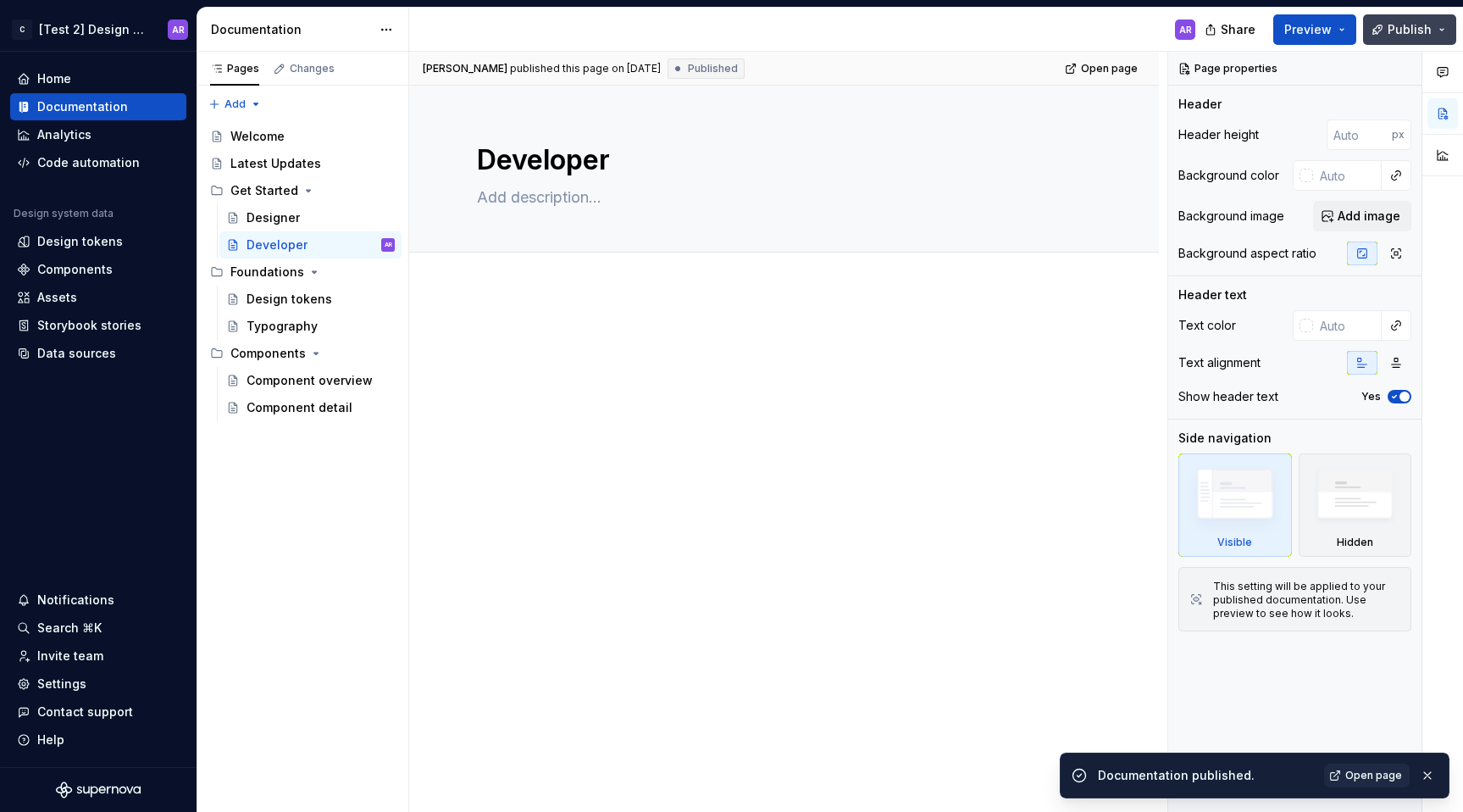
click at [1435, 38] on button "Publish" at bounding box center [1410, 29] width 93 height 31
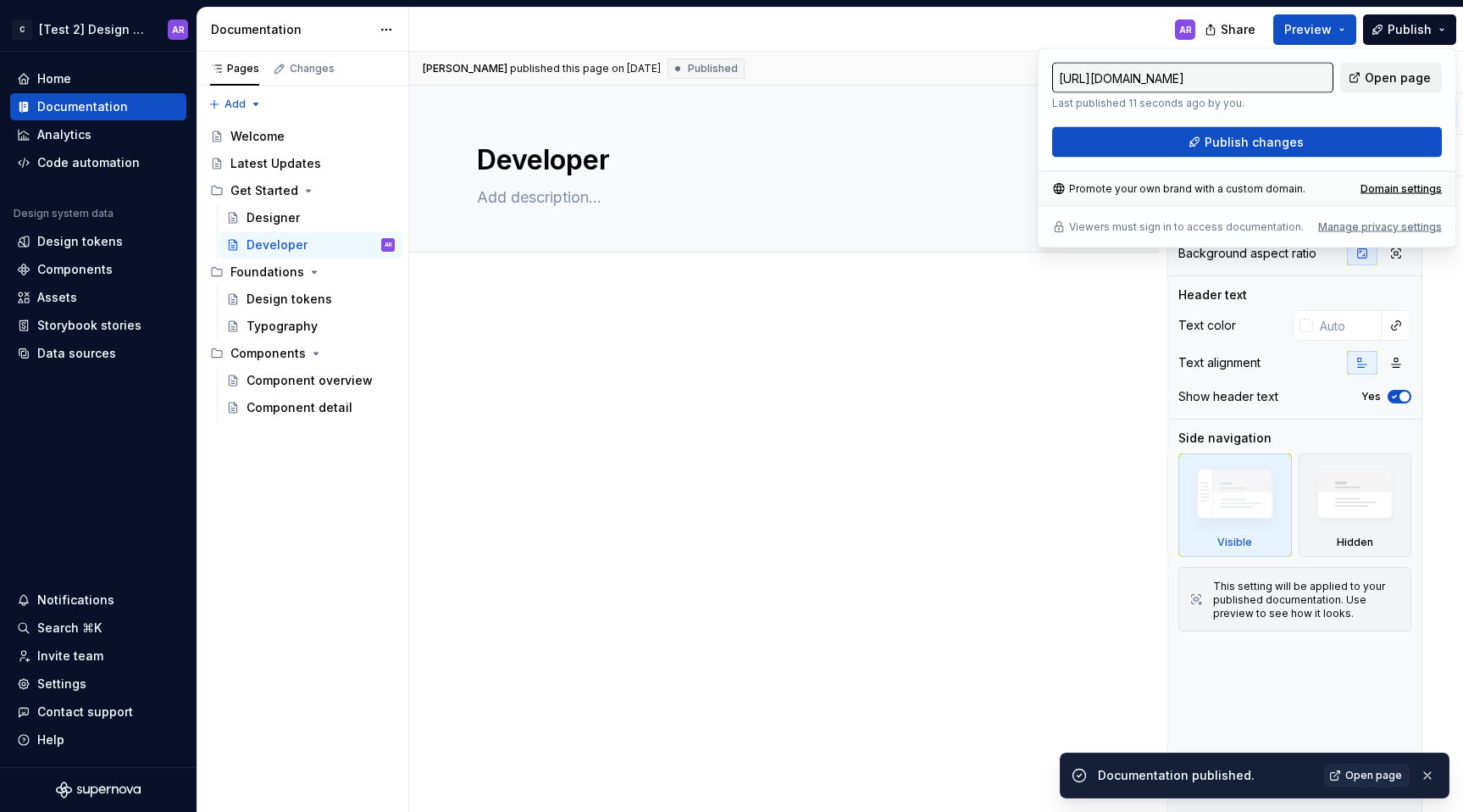
click at [1374, 76] on span "Open page" at bounding box center [1398, 77] width 66 height 17
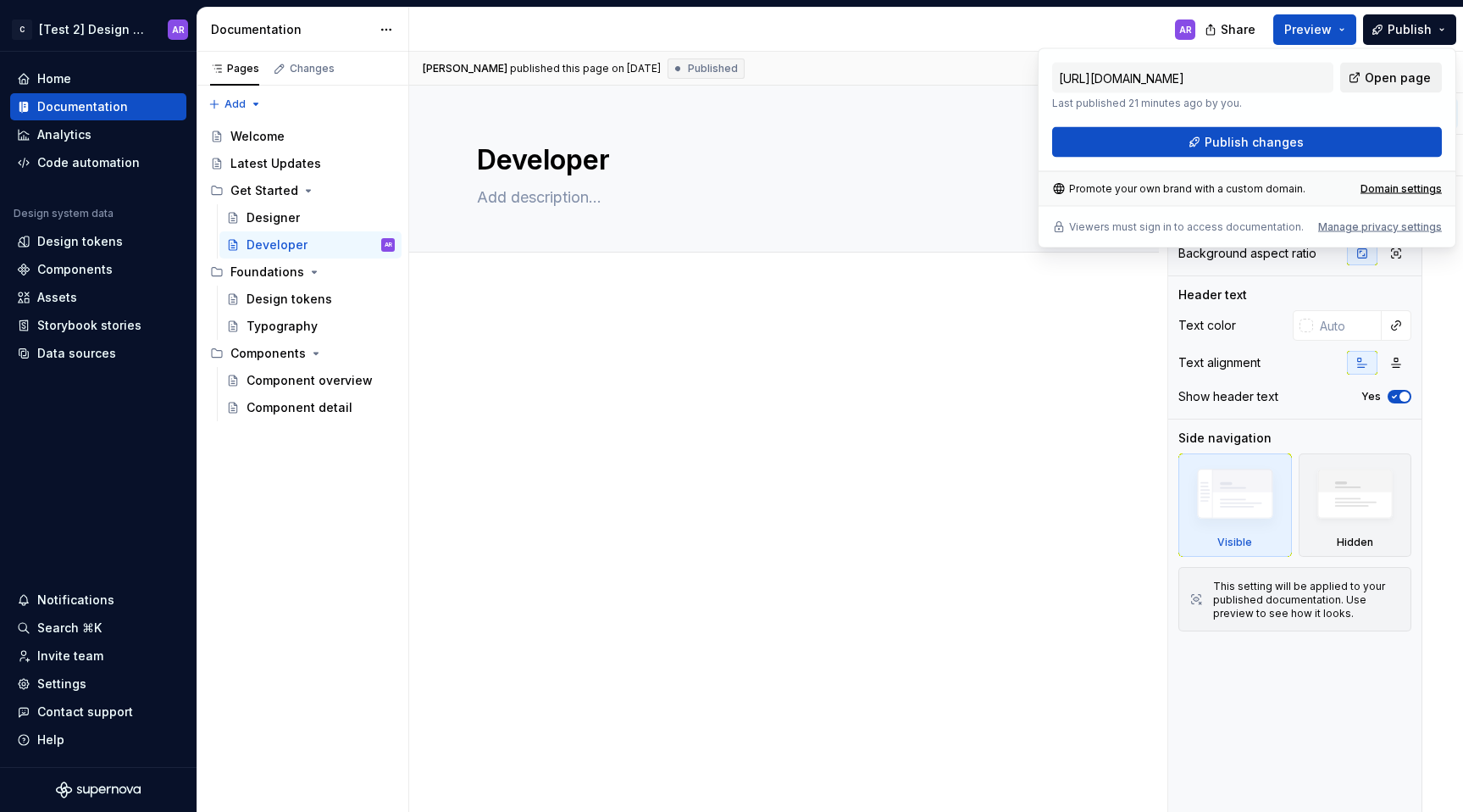
type textarea "*"
